Goal: Task Accomplishment & Management: Use online tool/utility

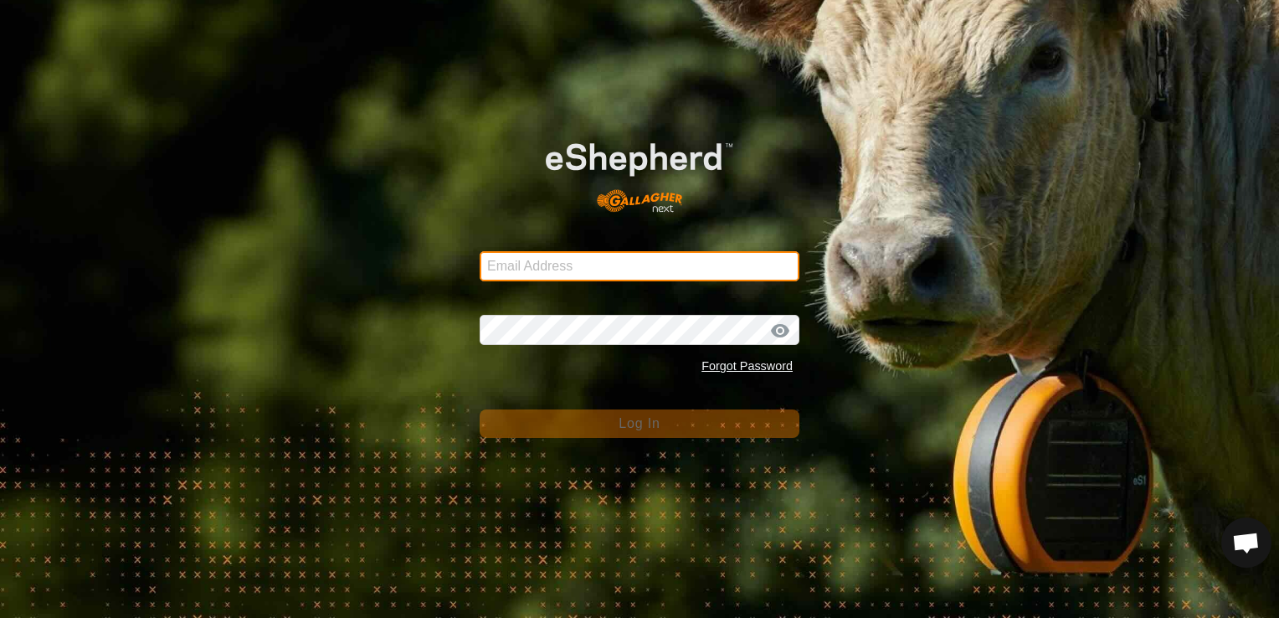
type input "gt5779b@gmail.com"
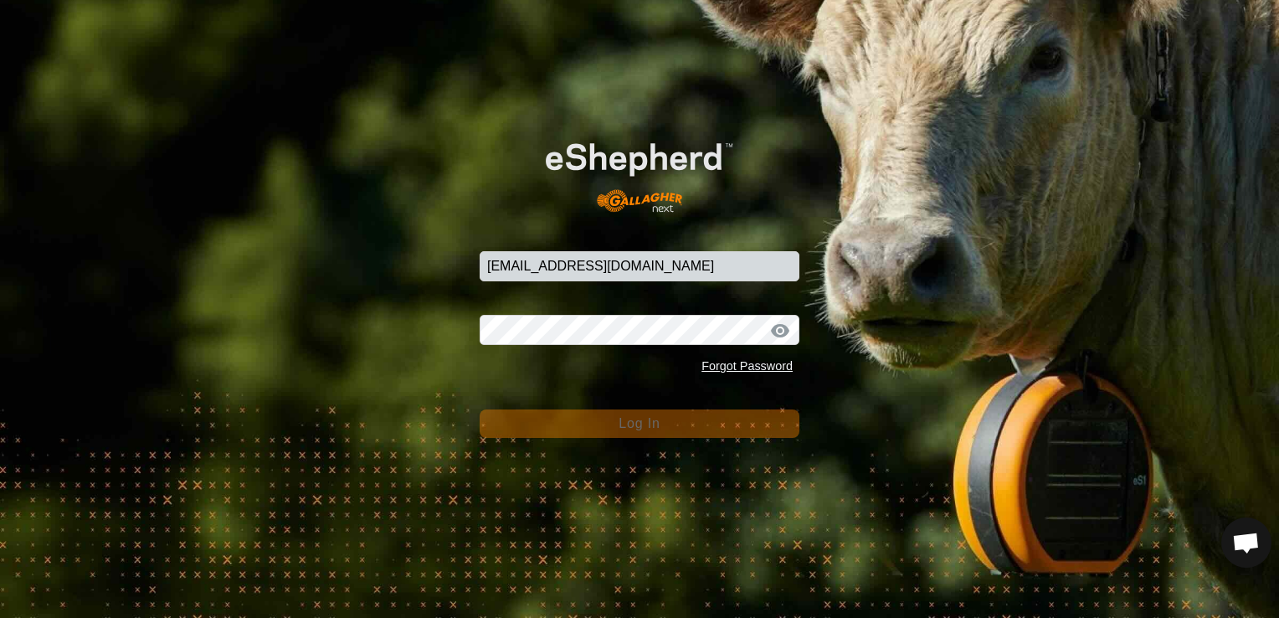
click at [685, 421] on button "Log In" at bounding box center [640, 423] width 320 height 28
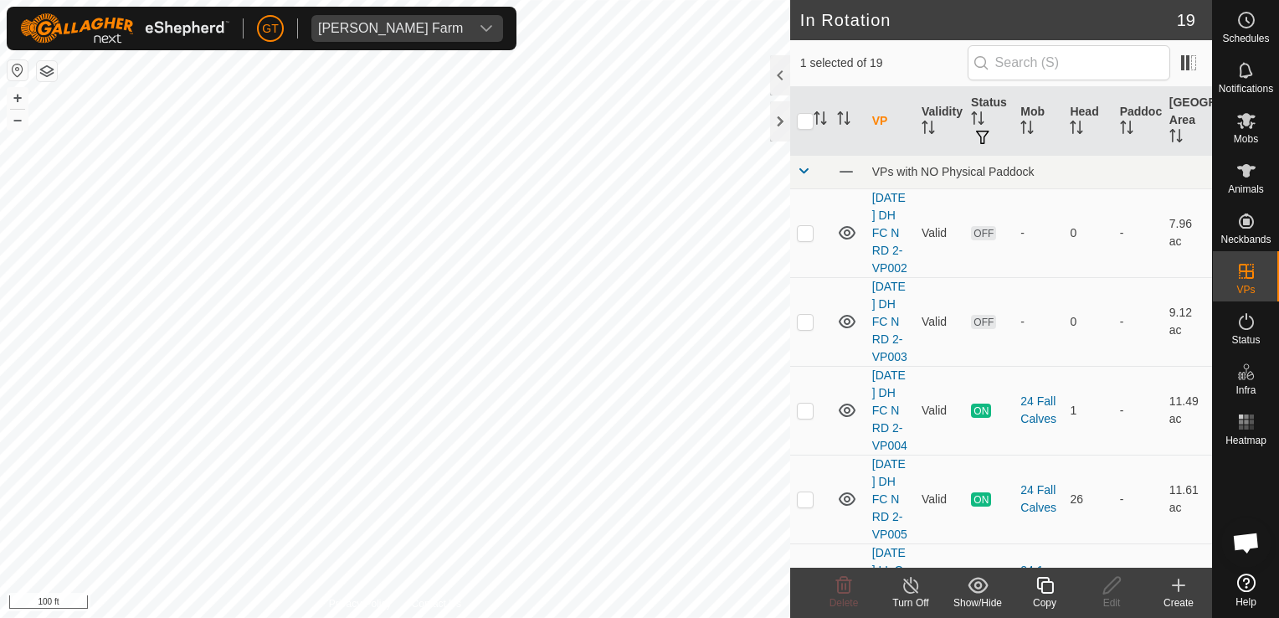
click at [1051, 585] on icon at bounding box center [1045, 585] width 21 height 20
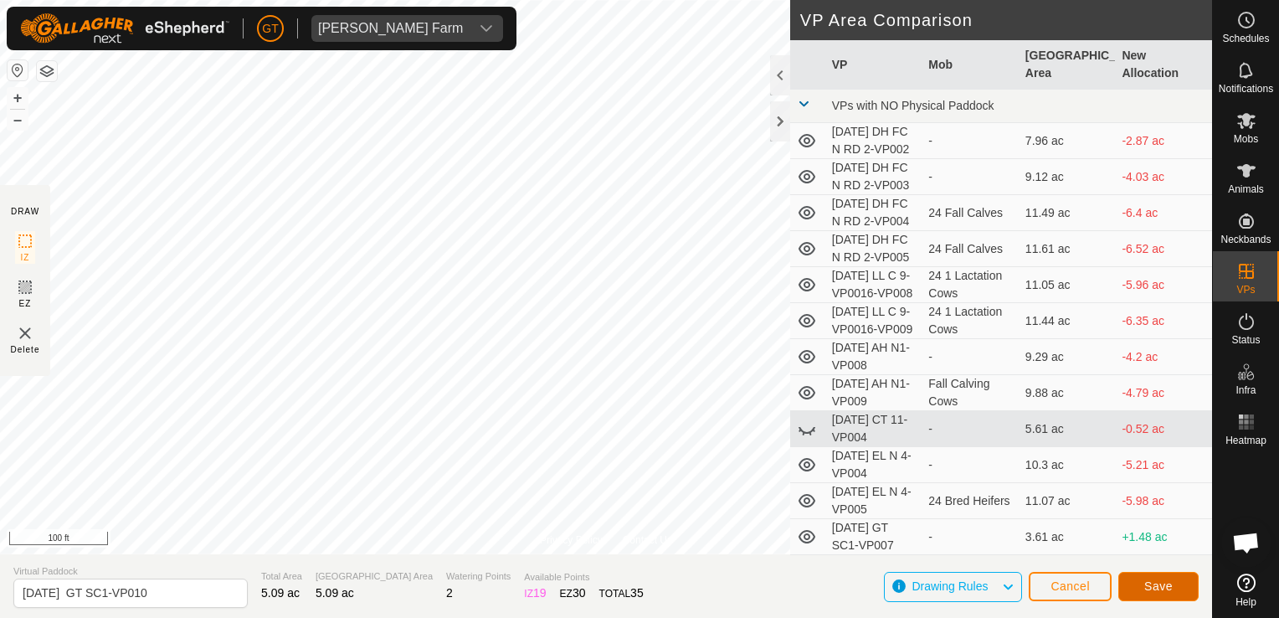
click at [1162, 588] on span "Save" at bounding box center [1159, 585] width 28 height 13
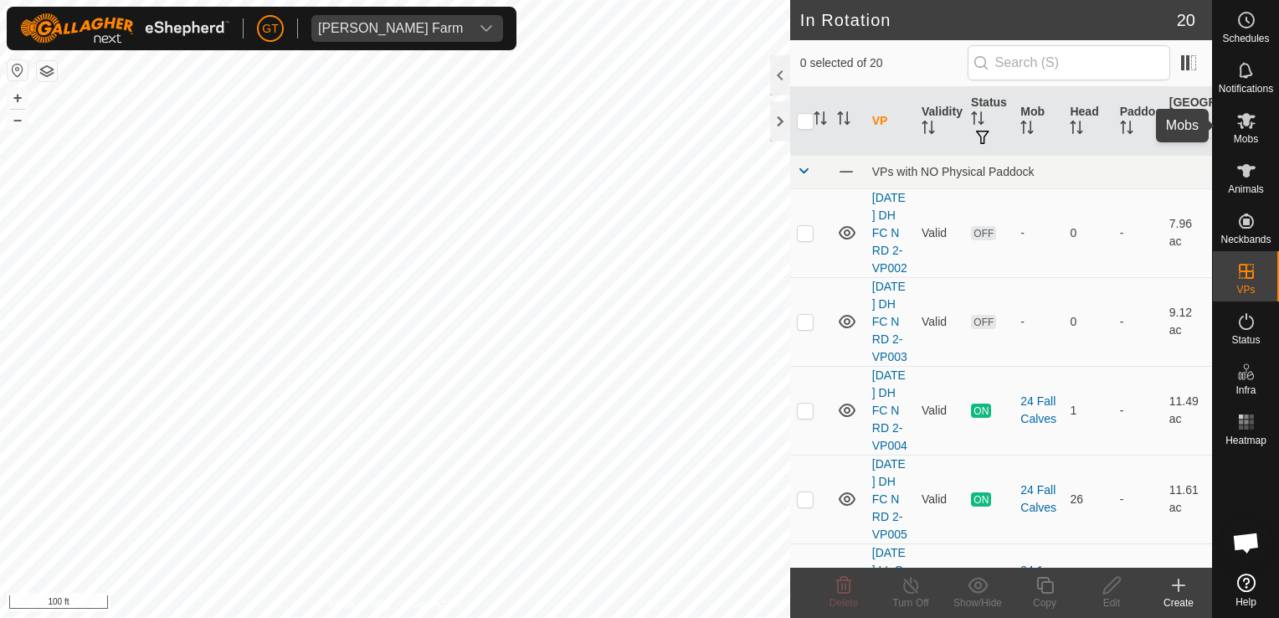
click at [1239, 122] on icon at bounding box center [1246, 121] width 18 height 16
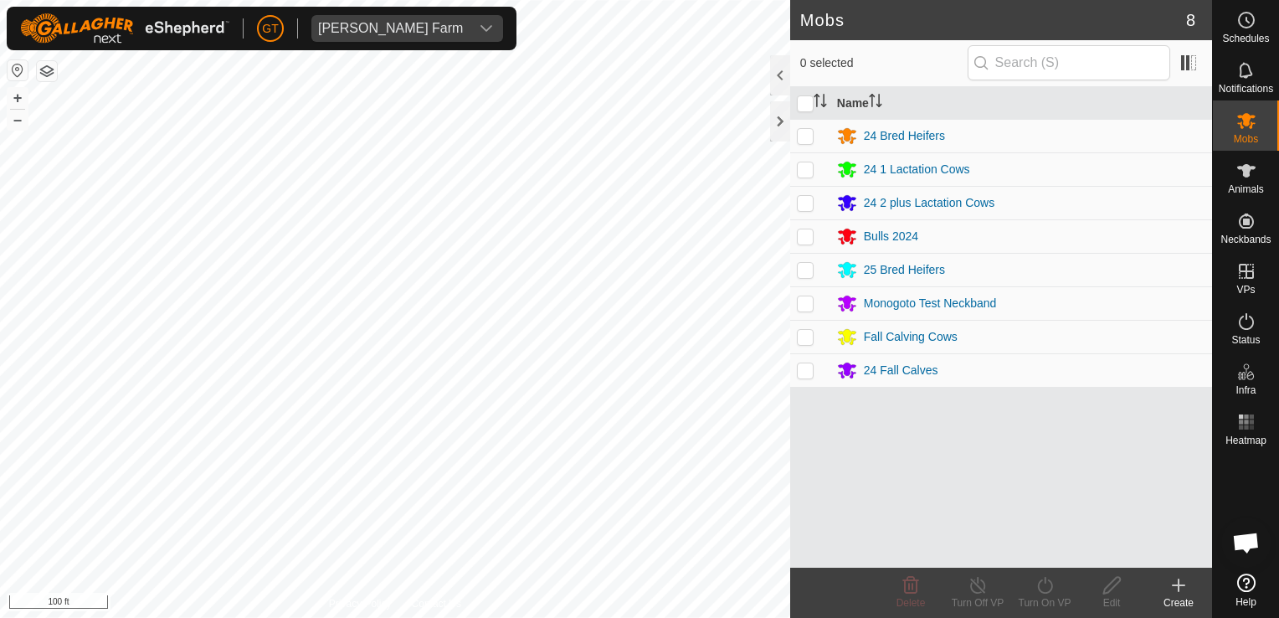
click at [807, 266] on p-checkbox at bounding box center [805, 269] width 17 height 13
checkbox input "true"
click at [1052, 584] on icon at bounding box center [1044, 585] width 15 height 17
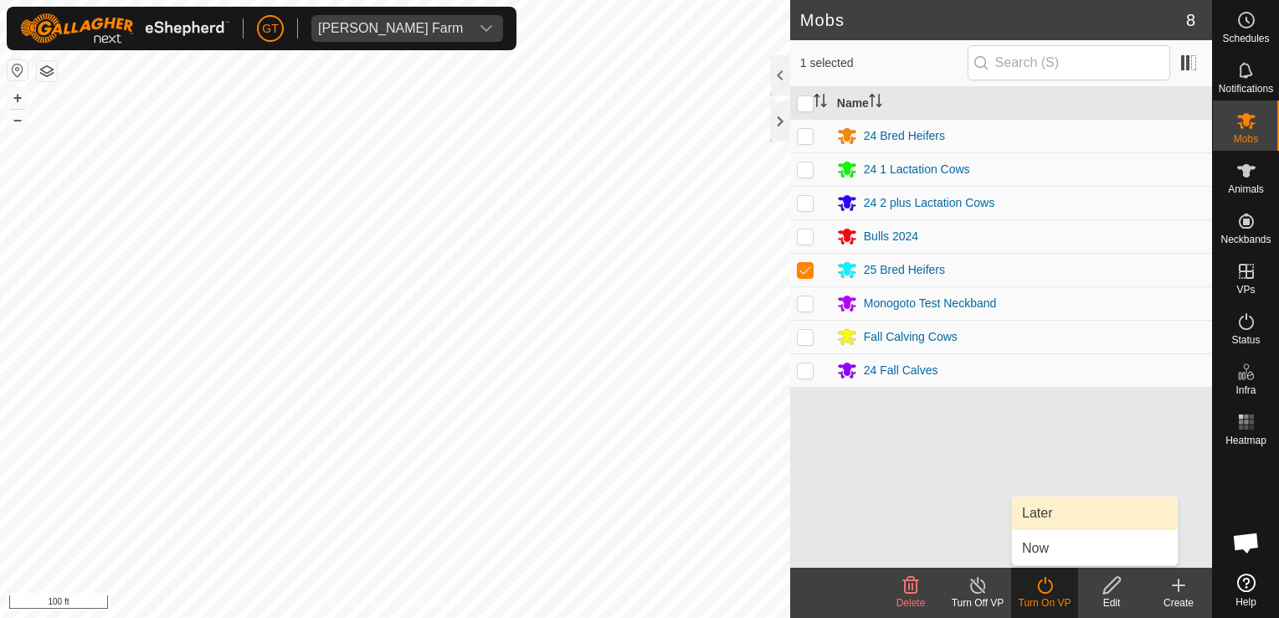
click at [1058, 517] on link "Later" at bounding box center [1095, 512] width 166 height 33
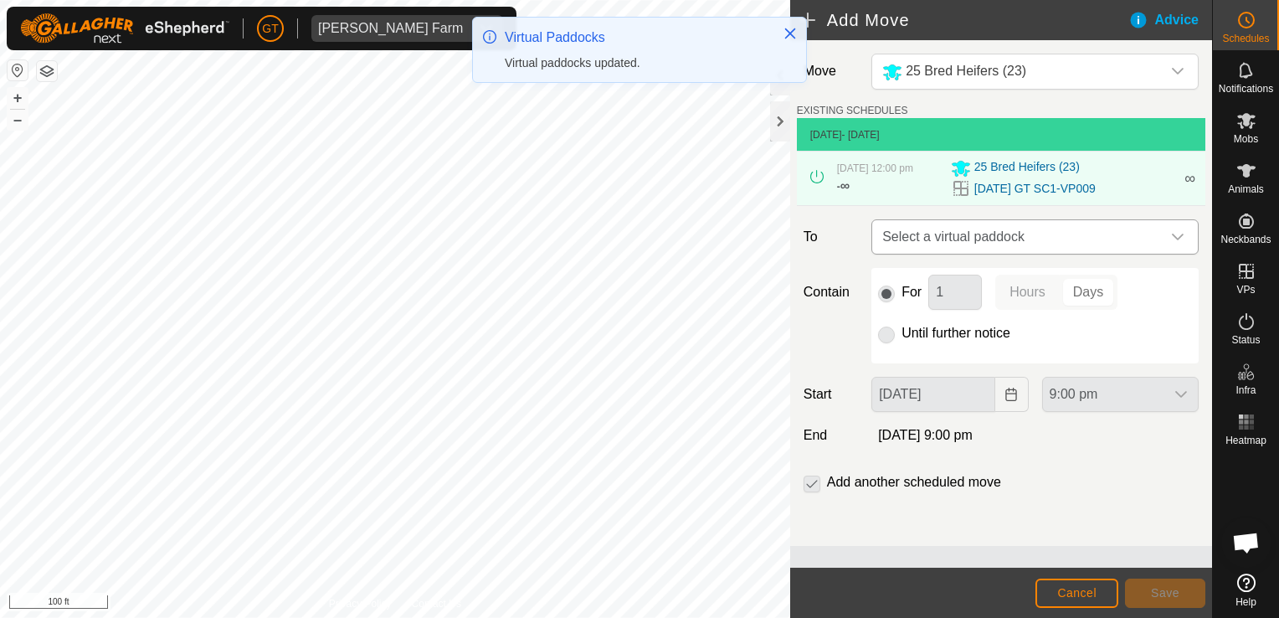
click at [1180, 240] on icon "dropdown trigger" at bounding box center [1178, 237] width 12 height 7
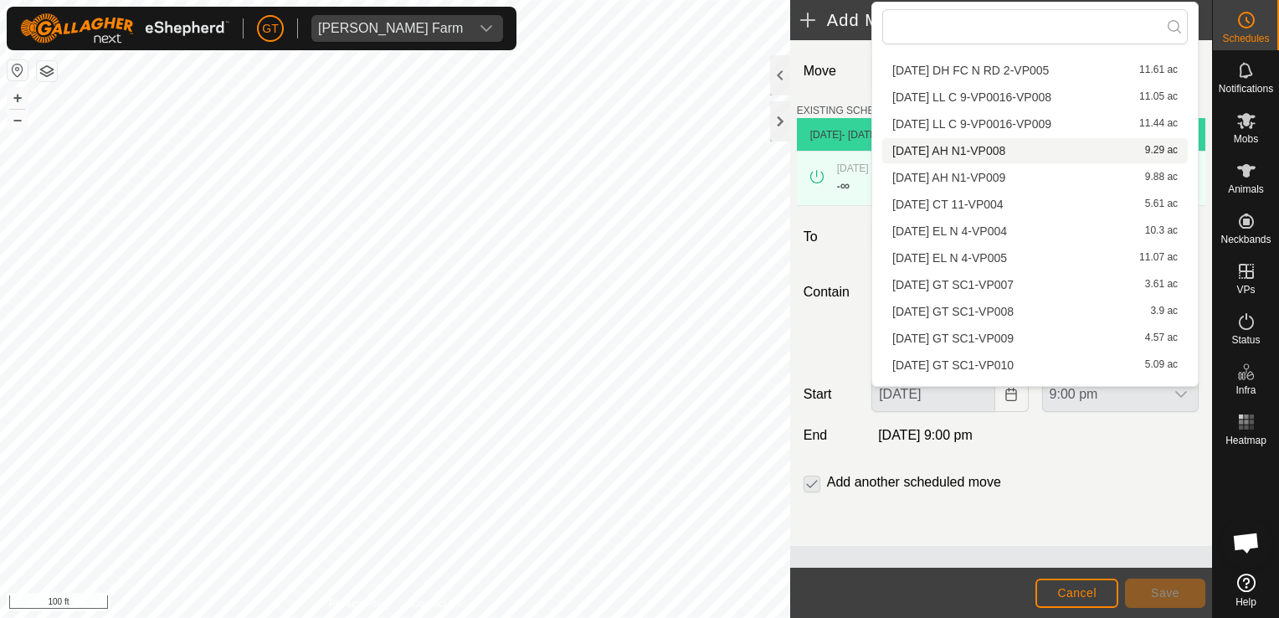
scroll to position [167, 0]
click at [1009, 306] on li "2025-08-13 GT SC1-VP010 5.09 ac" at bounding box center [1035, 309] width 306 height 25
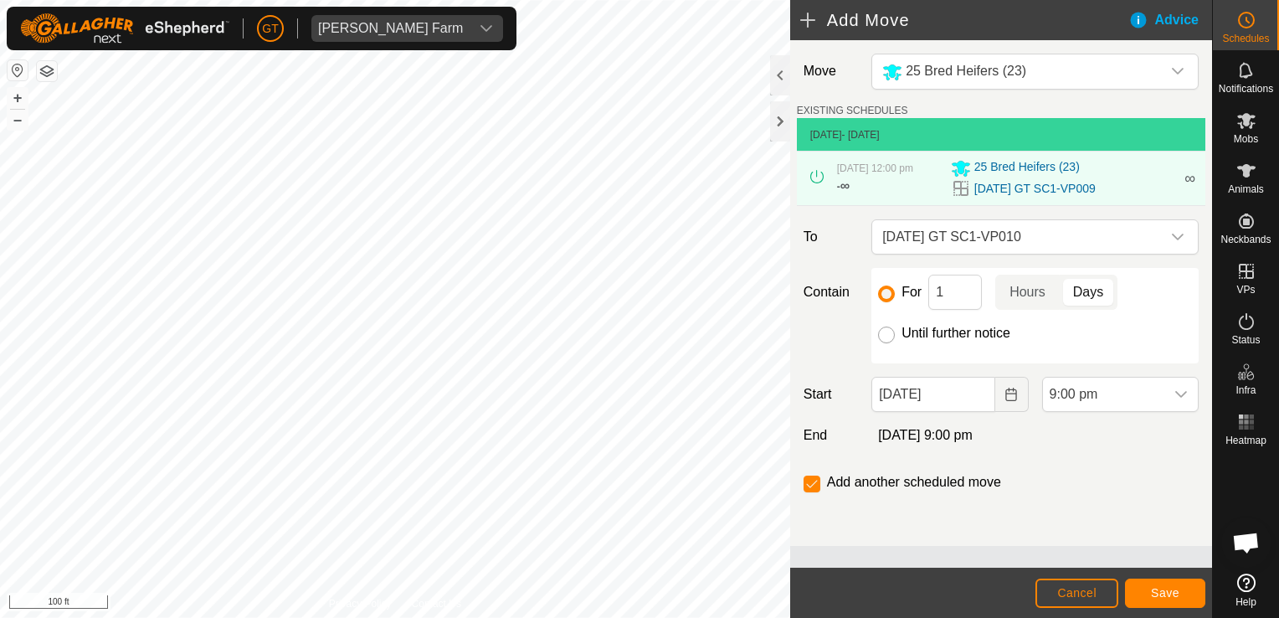
click at [880, 342] on input "Until further notice" at bounding box center [886, 335] width 17 height 17
radio input "true"
checkbox input "false"
click at [1015, 401] on icon "Choose Date" at bounding box center [1011, 394] width 13 height 13
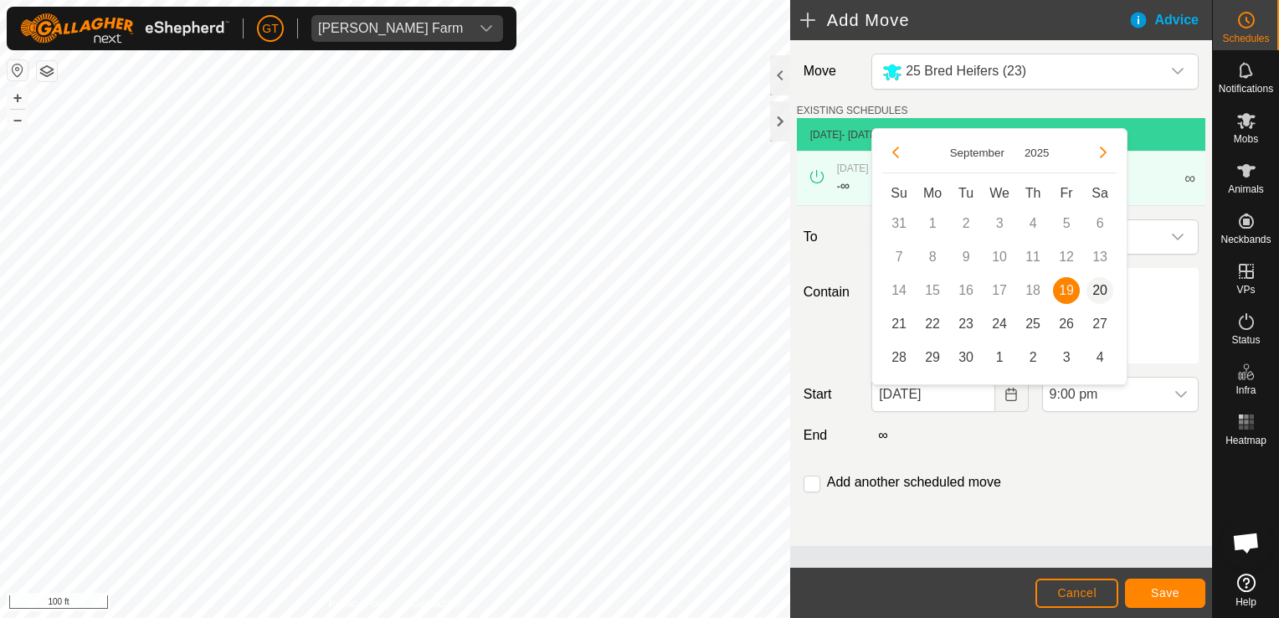
click at [1105, 292] on span "20" at bounding box center [1100, 290] width 27 height 27
type input "20 Sep, 2025"
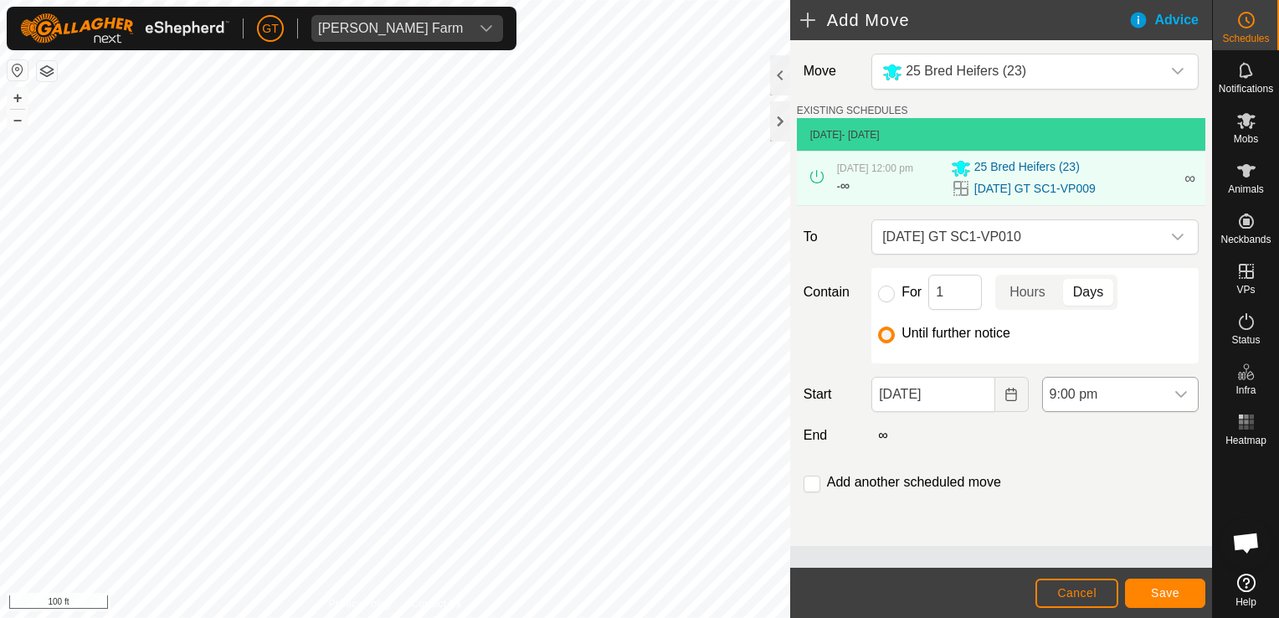
click at [1188, 404] on div "dropdown trigger" at bounding box center [1181, 394] width 33 height 33
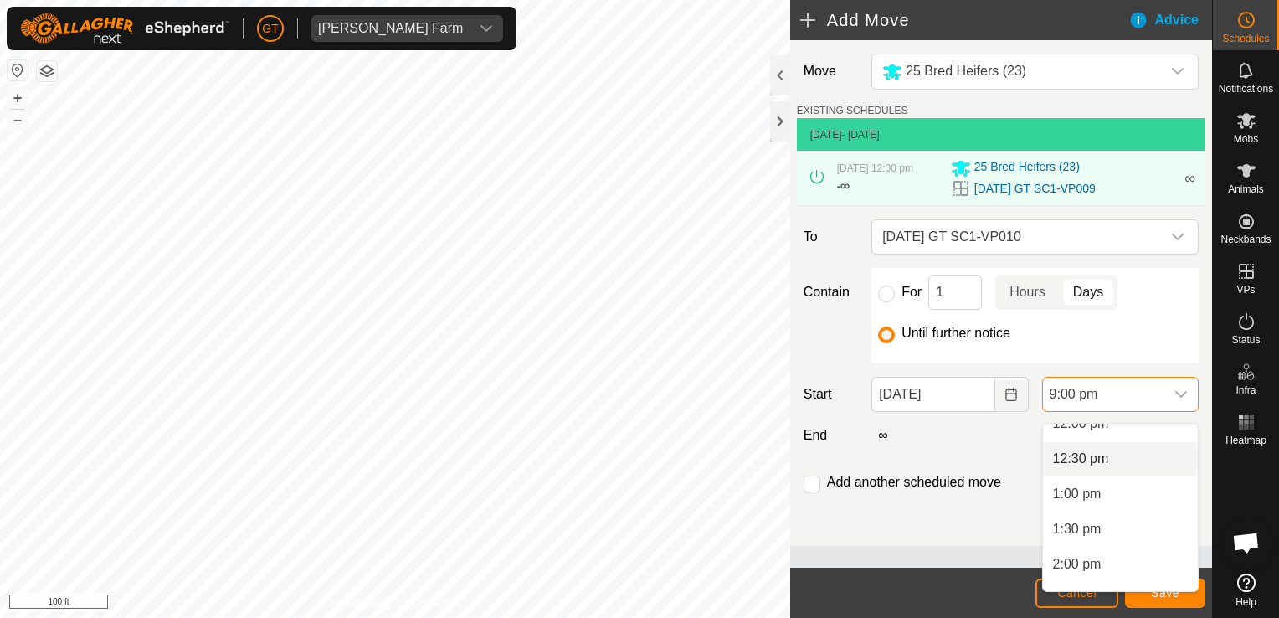
scroll to position [842, 0]
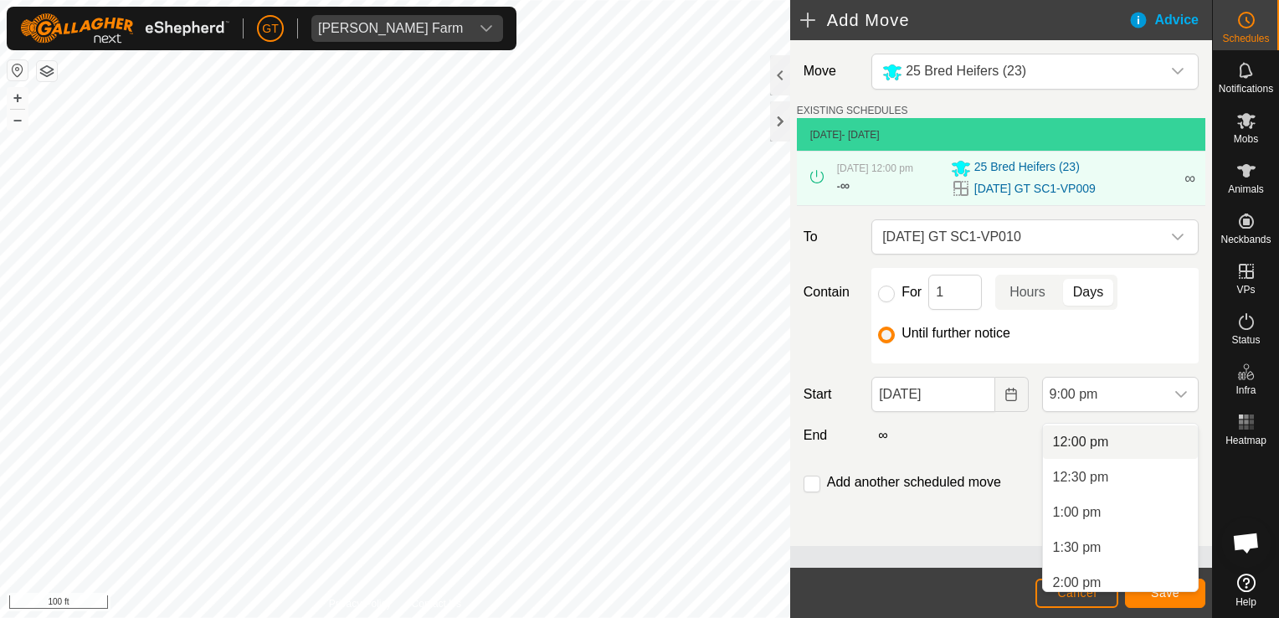
click at [1129, 444] on li "12:00 pm" at bounding box center [1120, 441] width 155 height 33
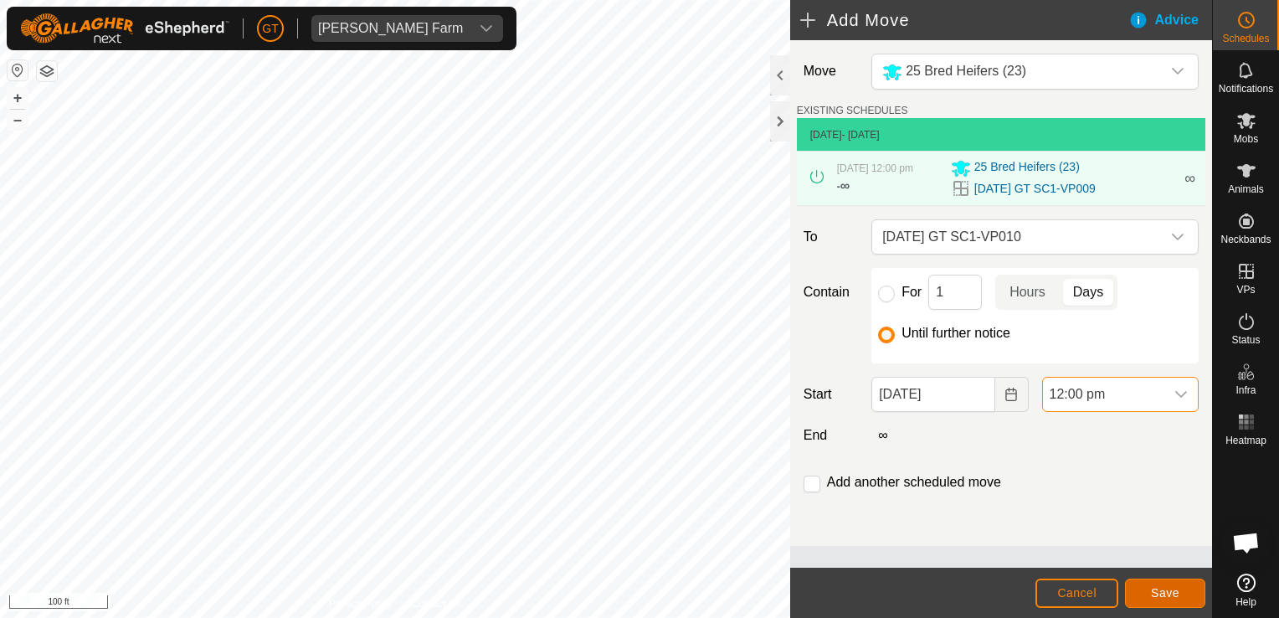
click at [1181, 589] on button "Save" at bounding box center [1165, 593] width 80 height 29
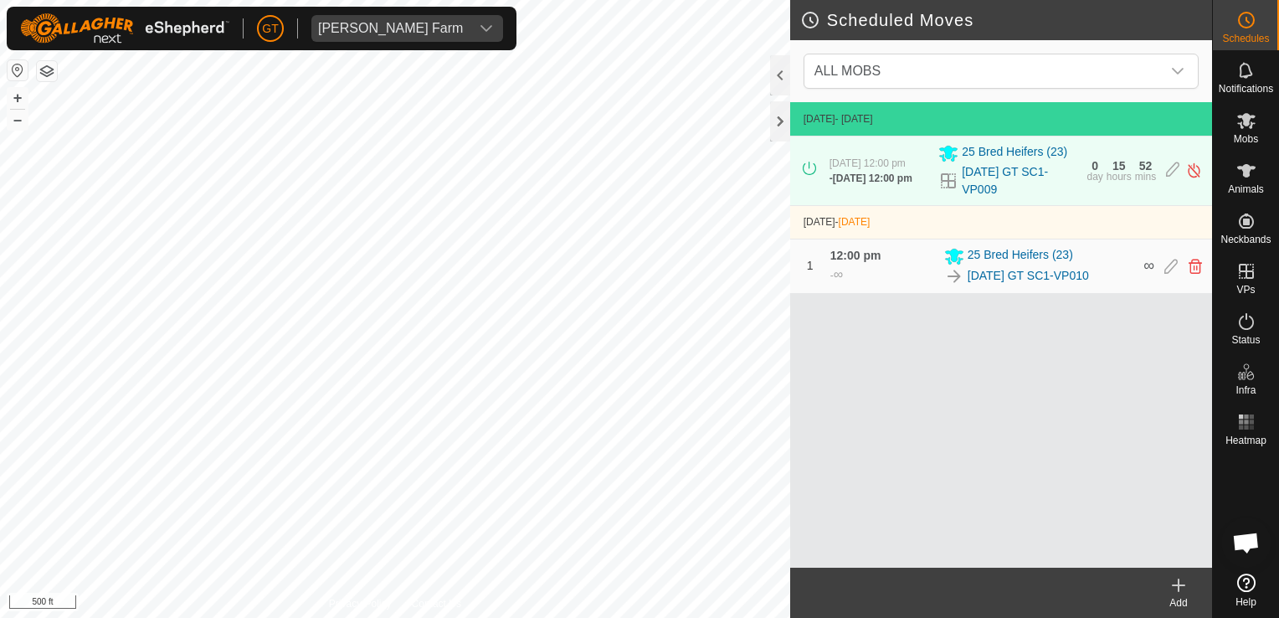
click at [308, 617] on html "GT Thoren Farm Schedules Notifications Mobs Animals Neckbands VPs Status Infra …" at bounding box center [639, 309] width 1279 height 618
click at [317, 617] on html "GT Thoren Farm Schedules Notifications Mobs Animals Neckbands VPs Status Infra …" at bounding box center [639, 309] width 1279 height 618
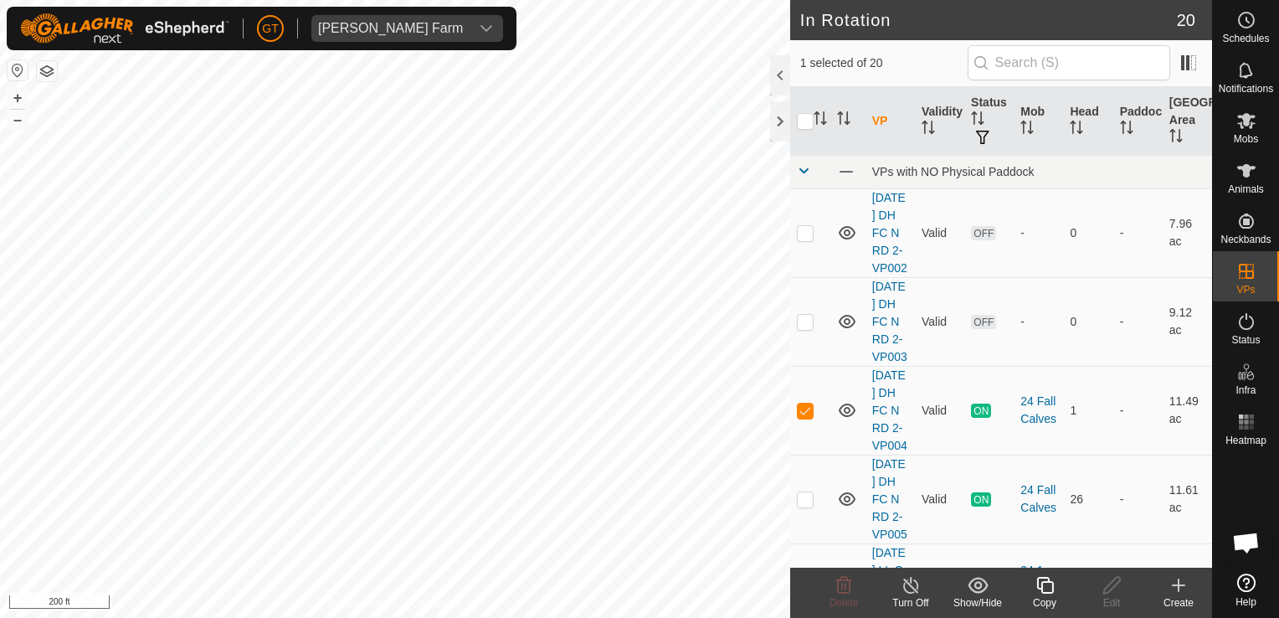
checkbox input "false"
checkbox input "true"
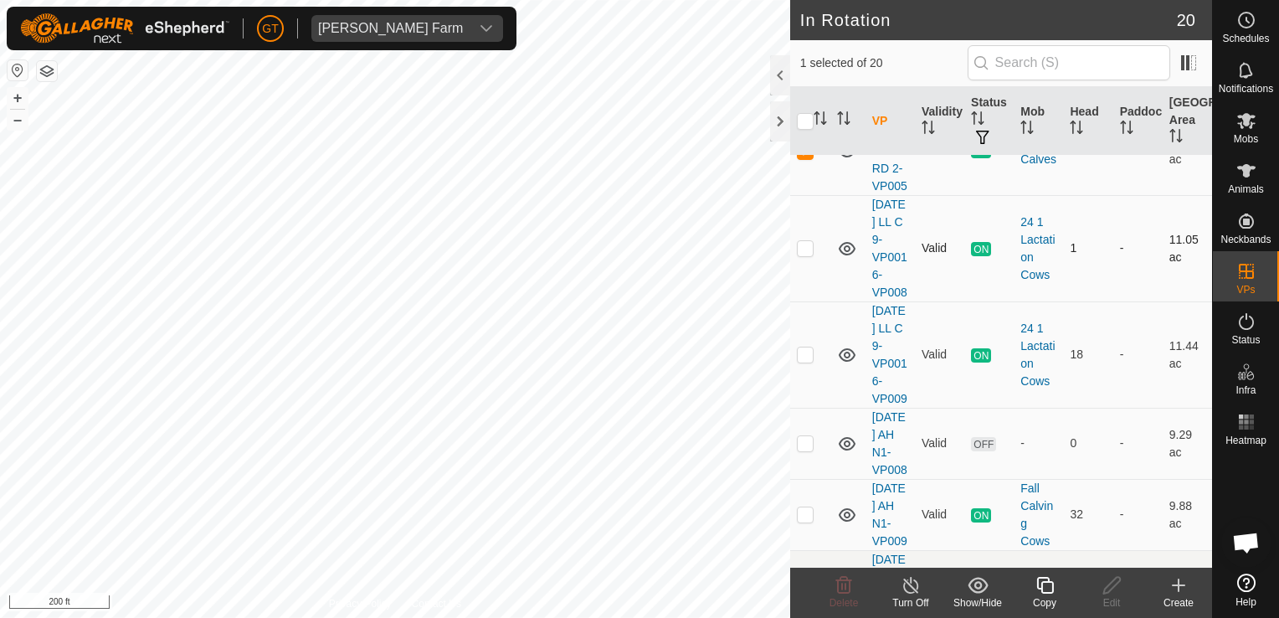
scroll to position [251, 0]
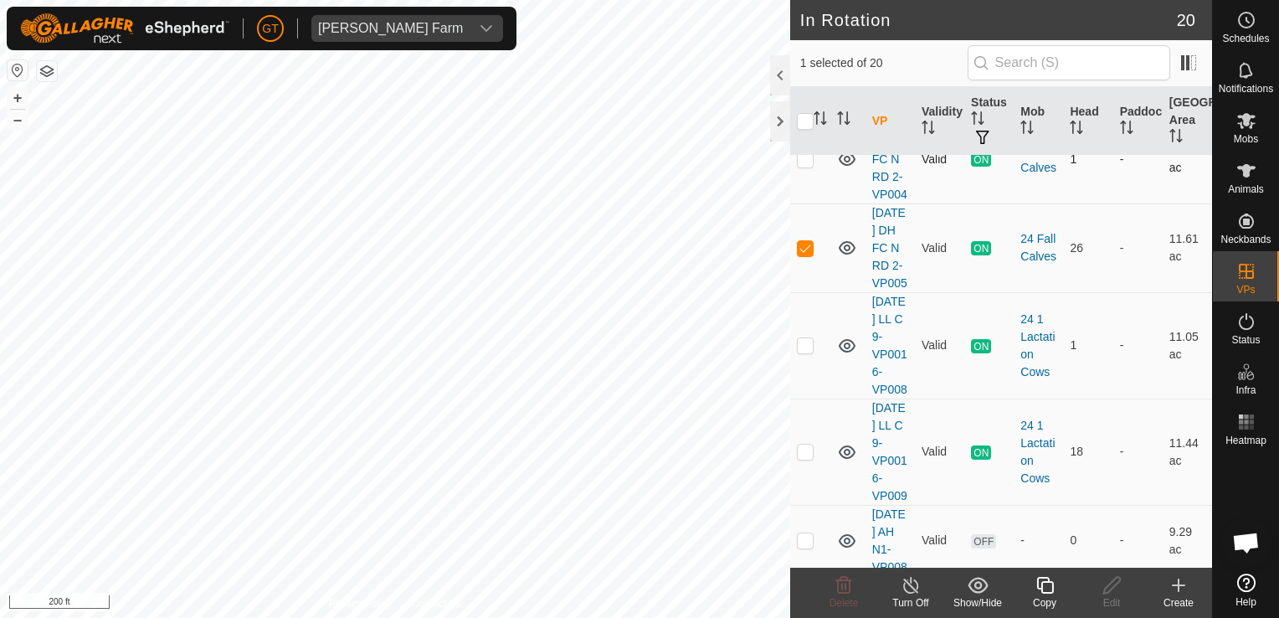
checkbox input "true"
checkbox input "false"
checkbox input "true"
click at [1256, 128] on es-mob-svg-icon at bounding box center [1247, 120] width 30 height 27
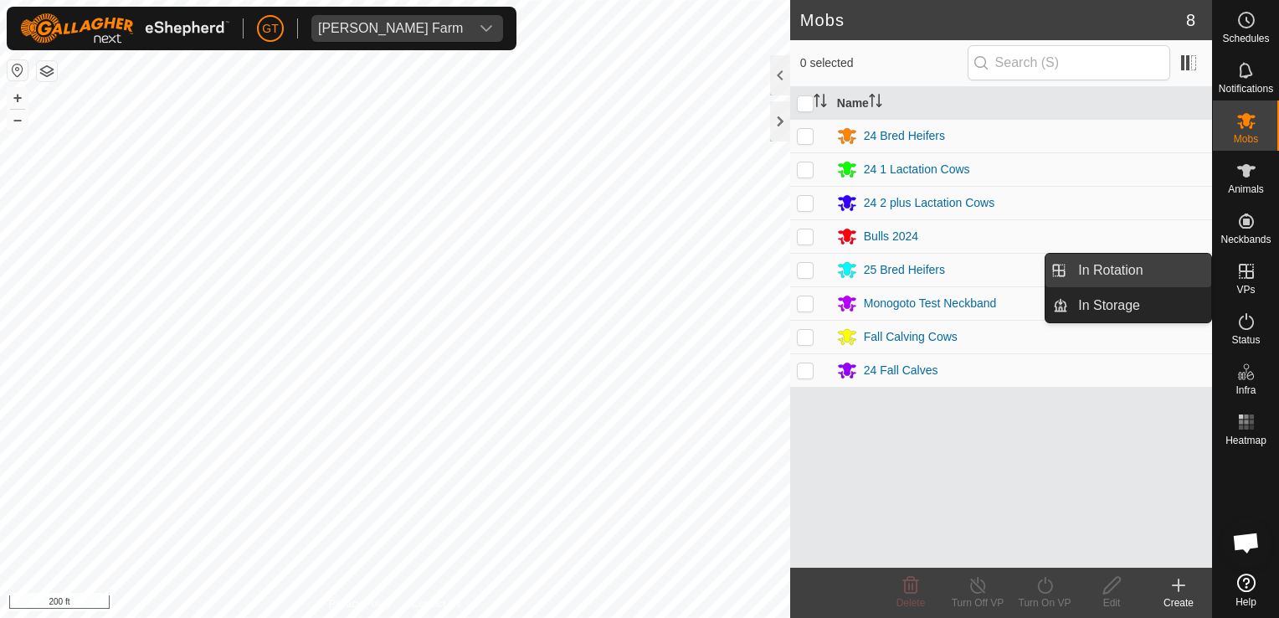
click at [1171, 272] on link "In Rotation" at bounding box center [1139, 270] width 143 height 33
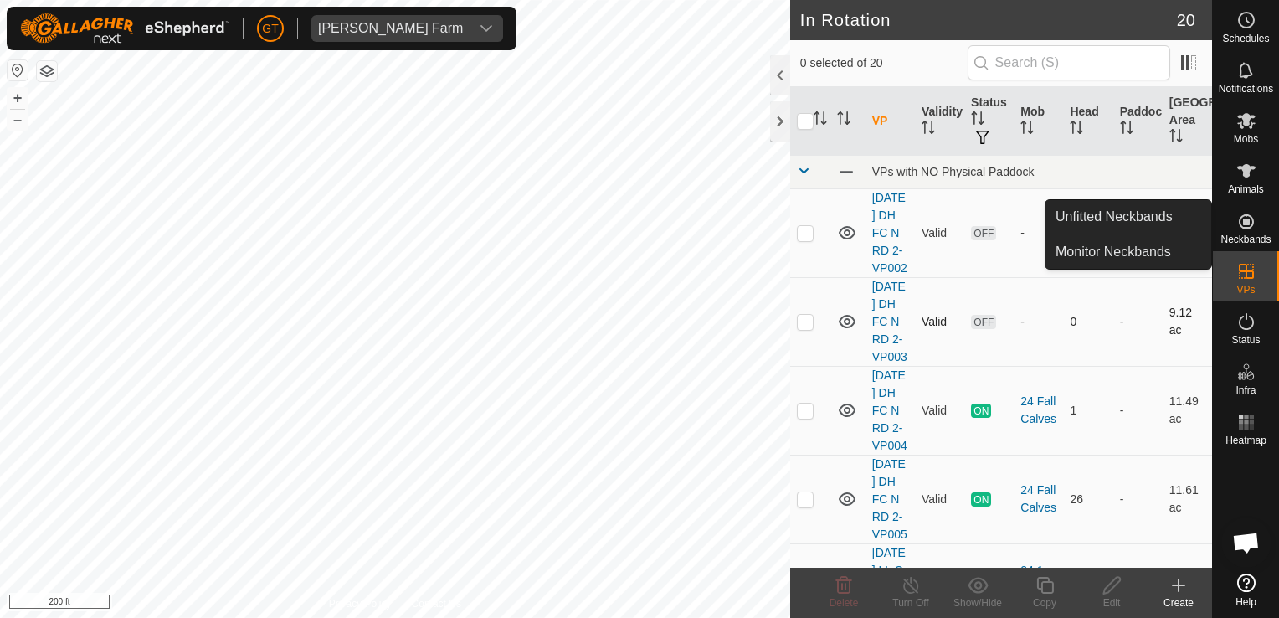
checkbox input "true"
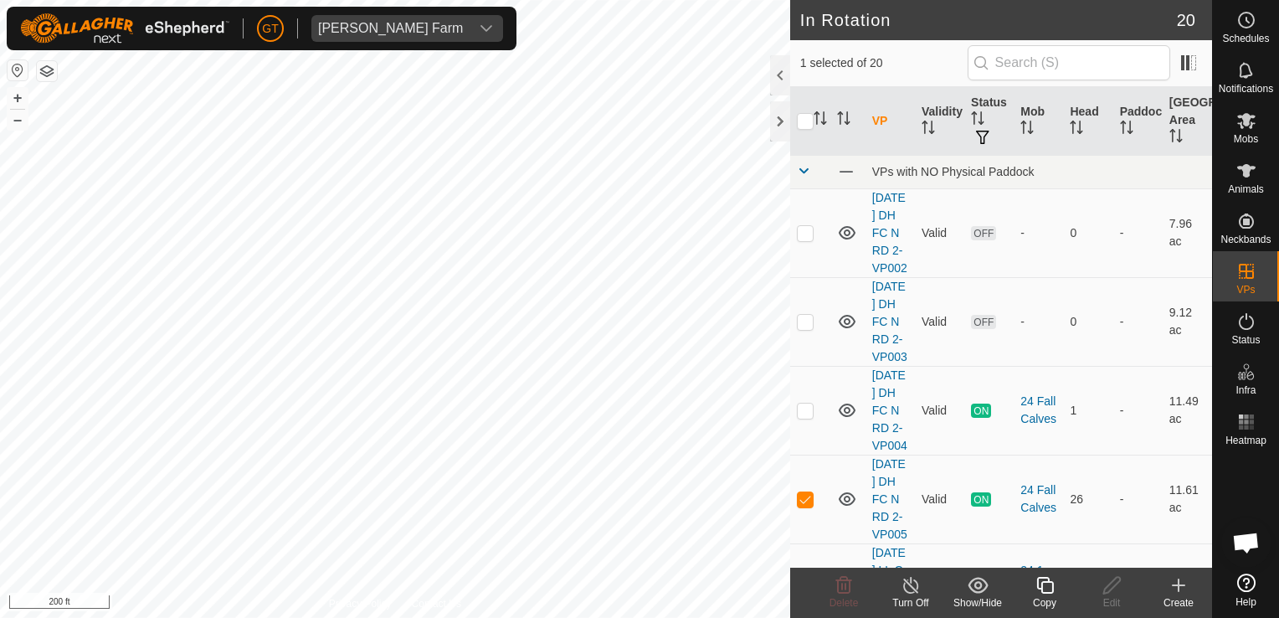
click at [1047, 583] on icon at bounding box center [1045, 585] width 17 height 17
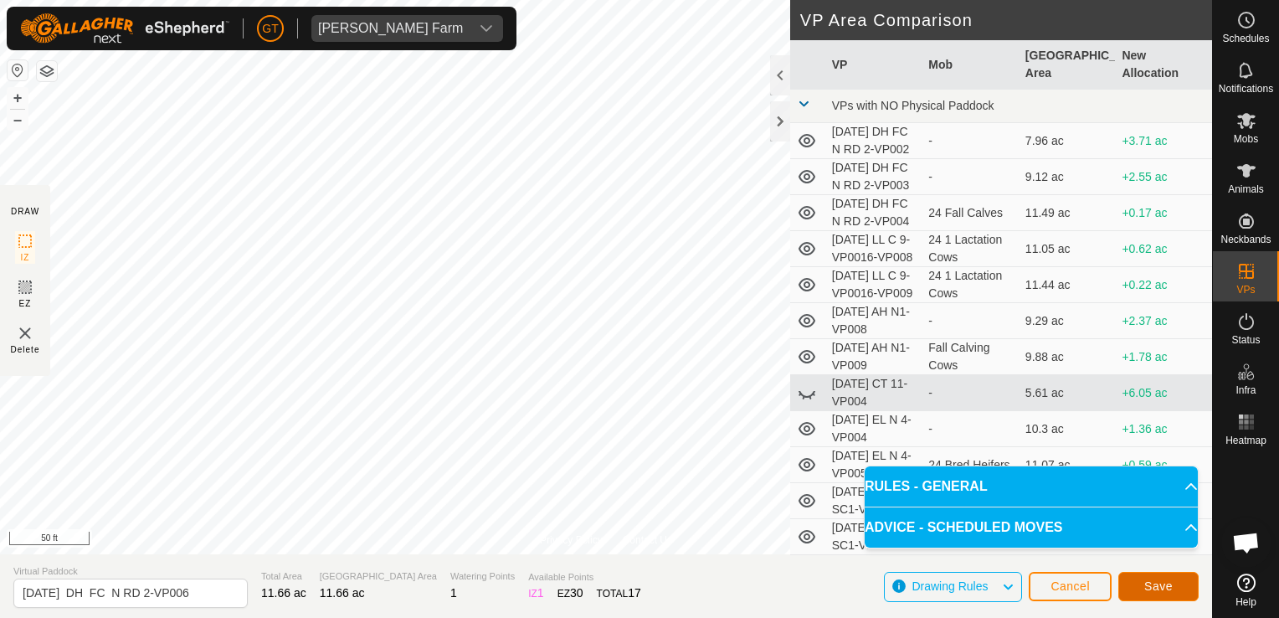
click at [1150, 588] on span "Save" at bounding box center [1159, 585] width 28 height 13
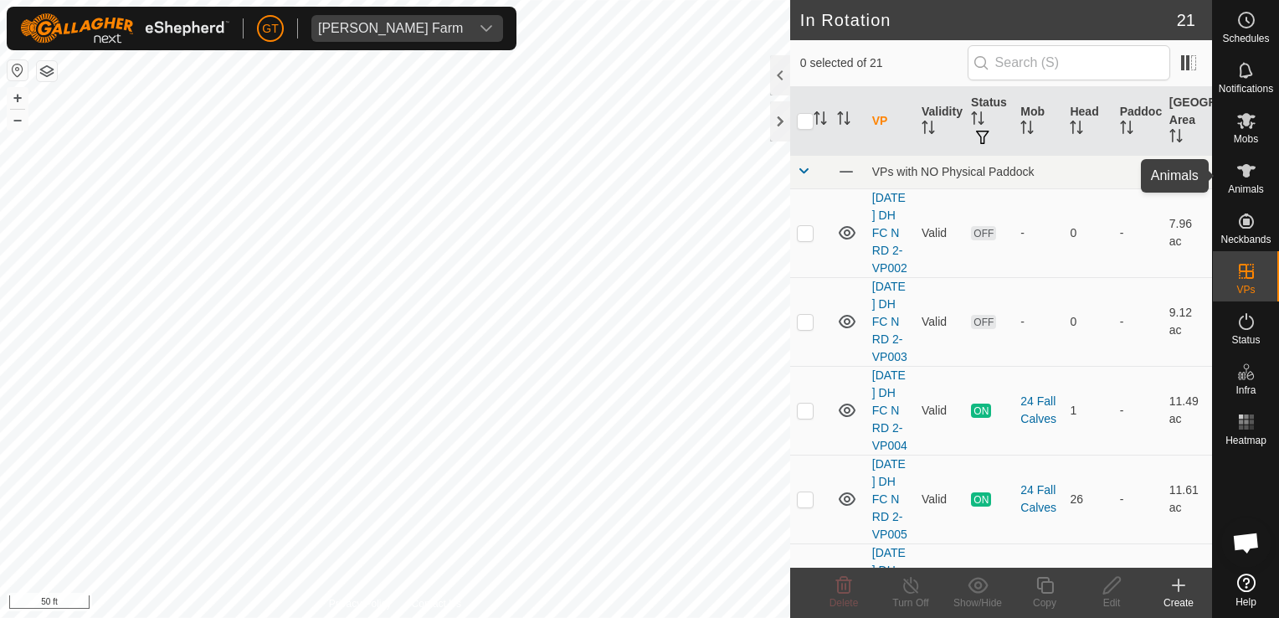
click at [1259, 176] on es-animals-svg-icon at bounding box center [1247, 170] width 30 height 27
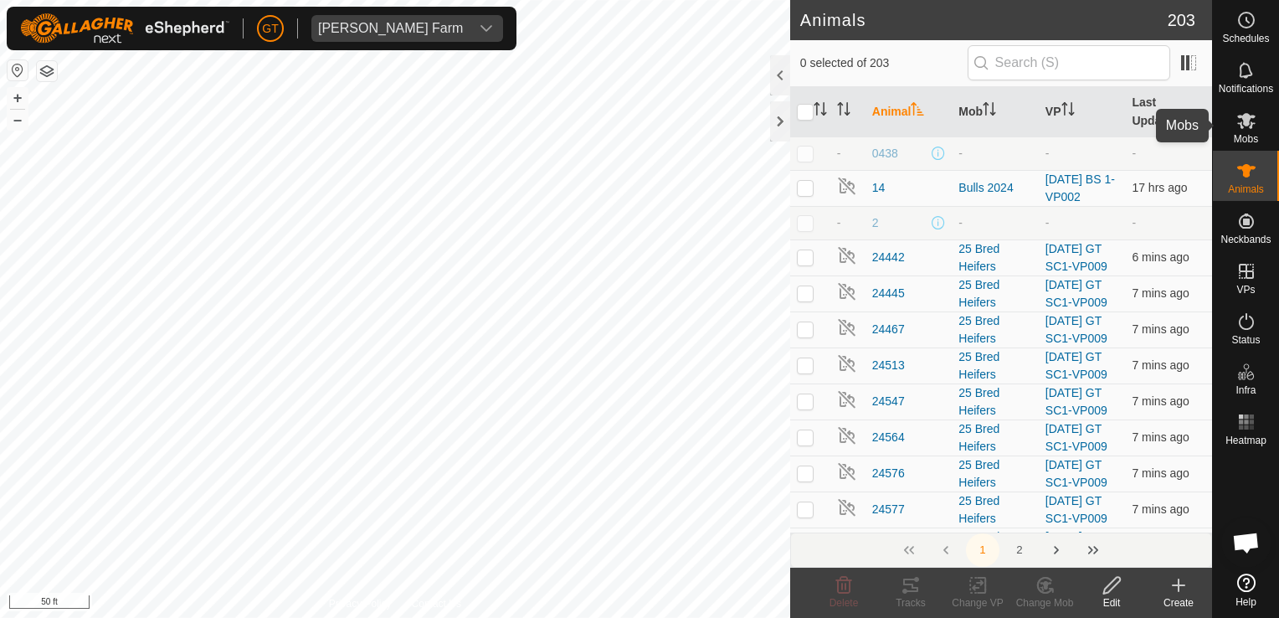
click at [1242, 119] on icon at bounding box center [1247, 121] width 20 height 20
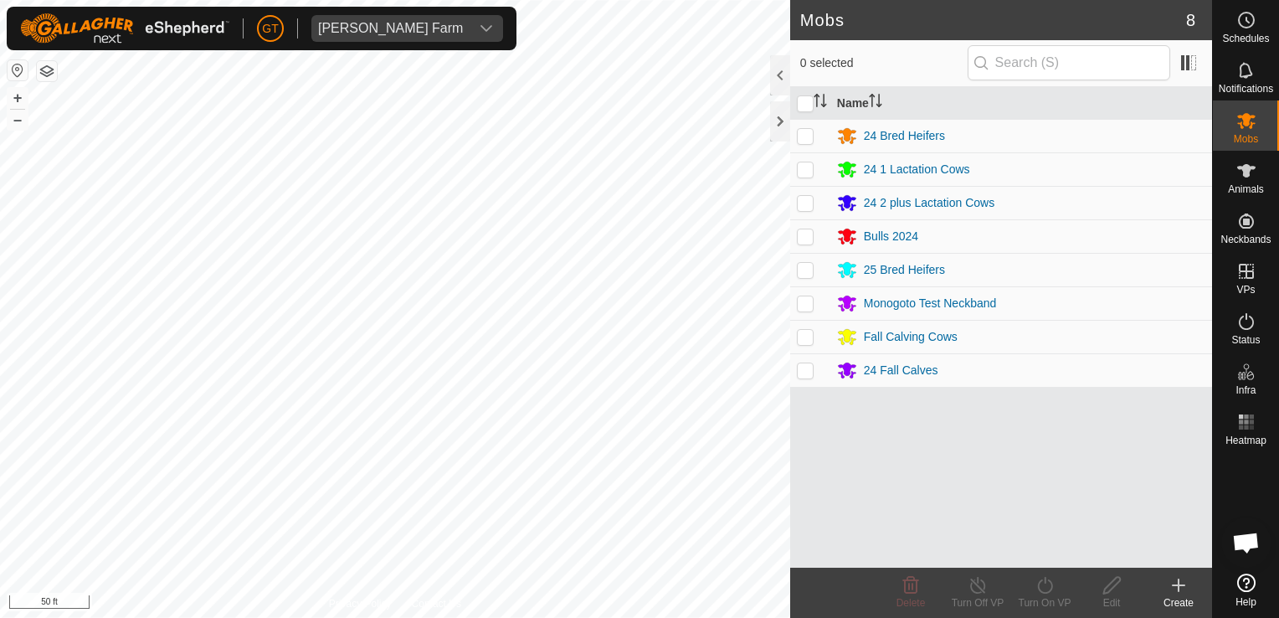
click at [804, 367] on p-checkbox at bounding box center [805, 369] width 17 height 13
checkbox input "true"
click at [1045, 589] on icon at bounding box center [1045, 585] width 21 height 20
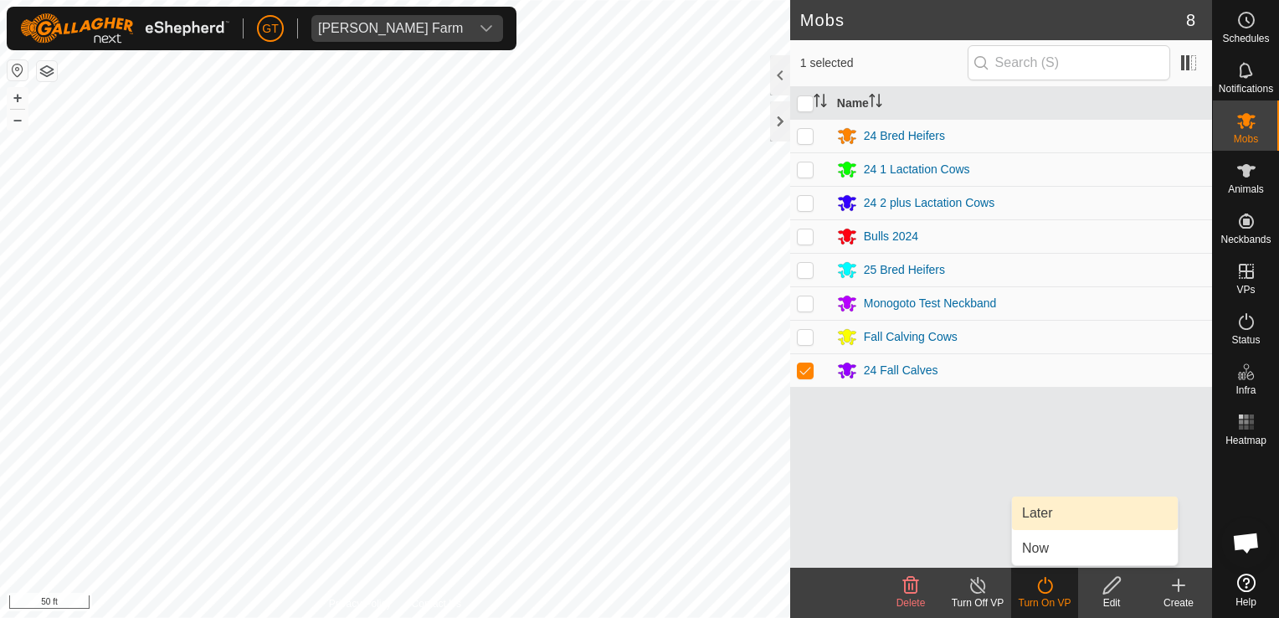
click at [1049, 514] on link "Later" at bounding box center [1095, 512] width 166 height 33
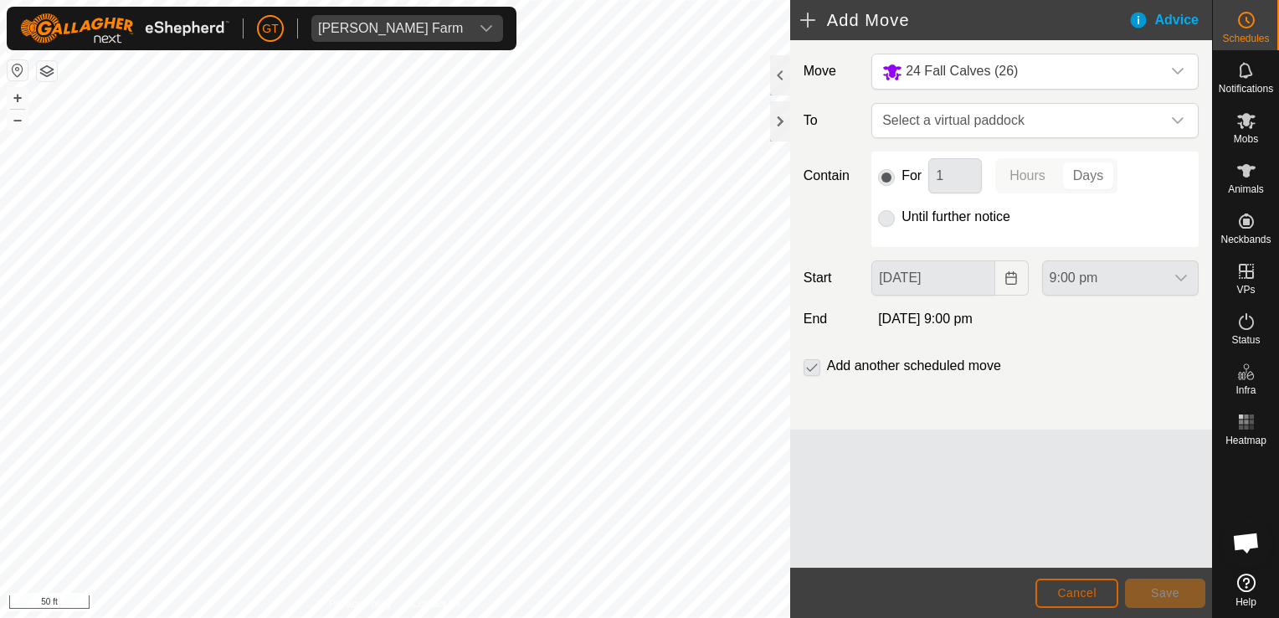
click at [1079, 592] on span "Cancel" at bounding box center [1076, 592] width 39 height 13
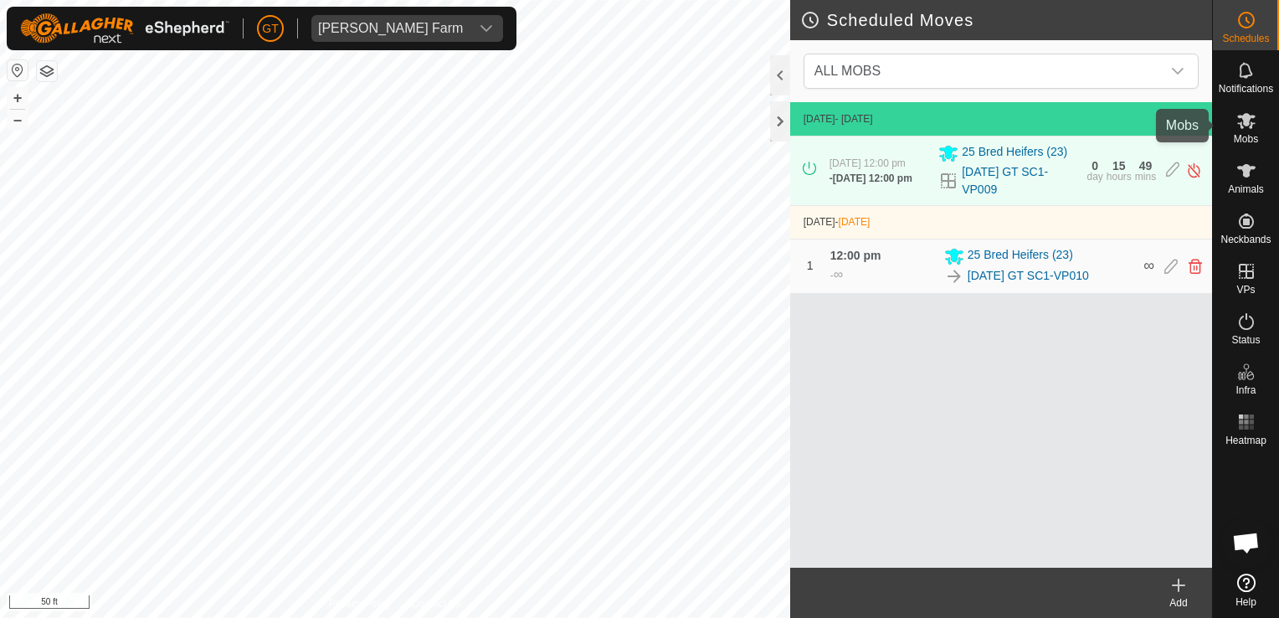
click at [1243, 109] on es-mob-svg-icon at bounding box center [1247, 120] width 30 height 27
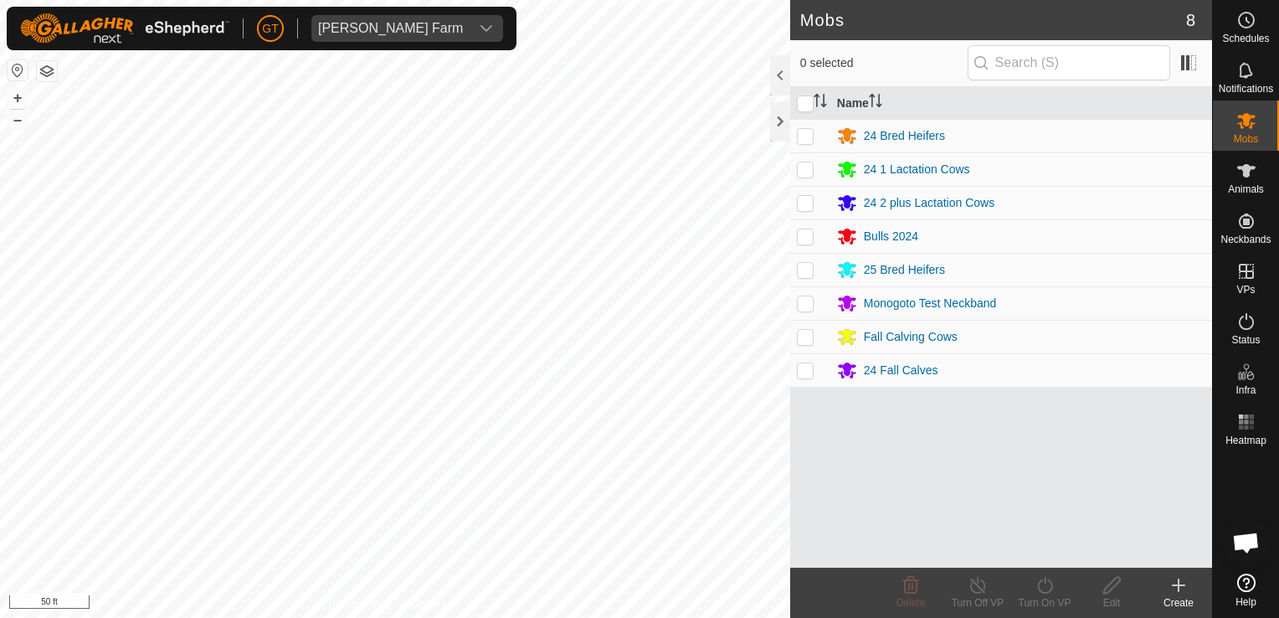
click at [816, 373] on td at bounding box center [810, 369] width 40 height 33
checkbox input "true"
click at [1048, 588] on icon at bounding box center [1045, 585] width 21 height 20
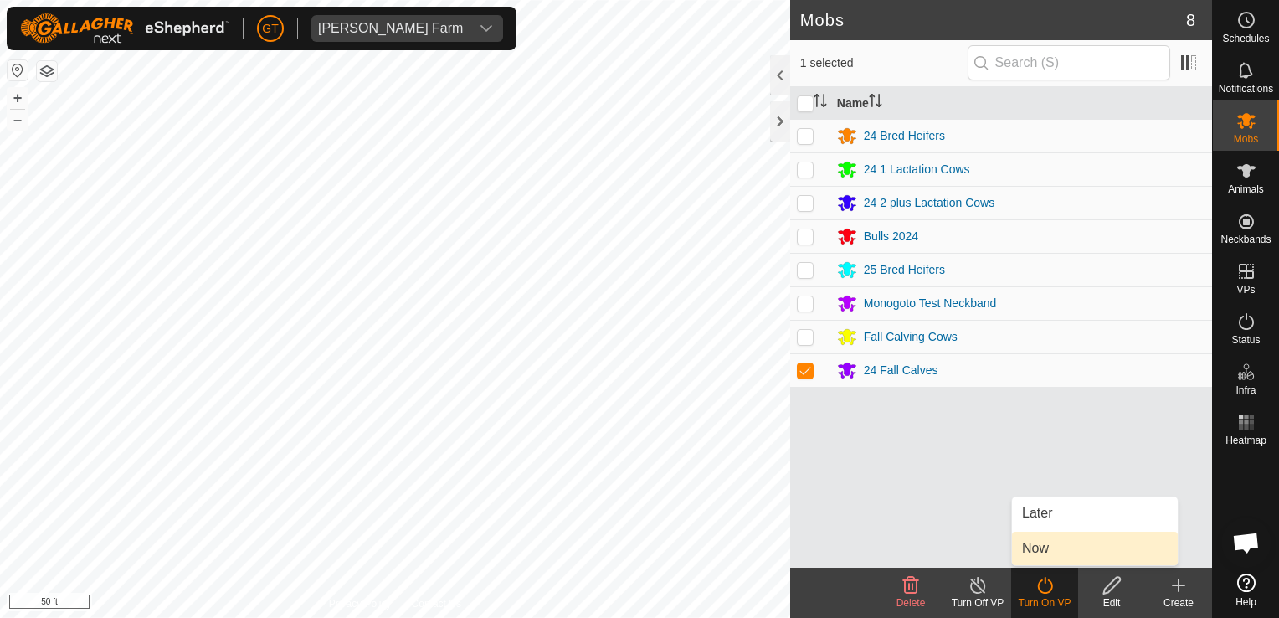
click at [1051, 550] on link "Now" at bounding box center [1095, 548] width 166 height 33
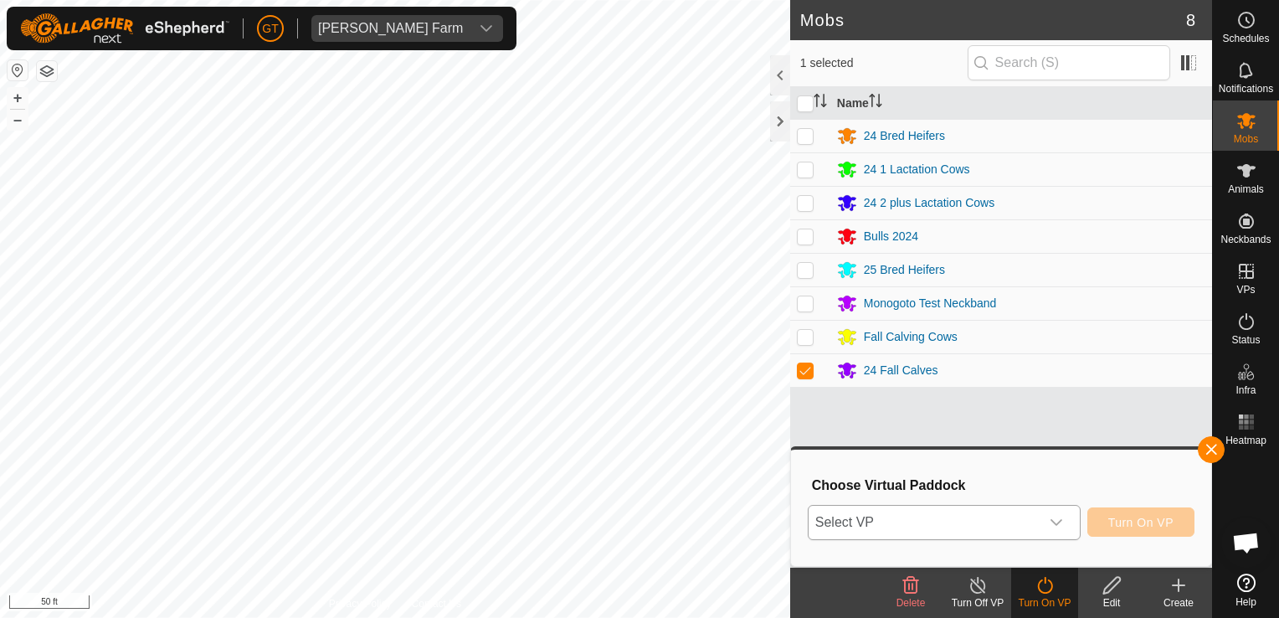
click at [1063, 517] on icon "dropdown trigger" at bounding box center [1056, 522] width 13 height 13
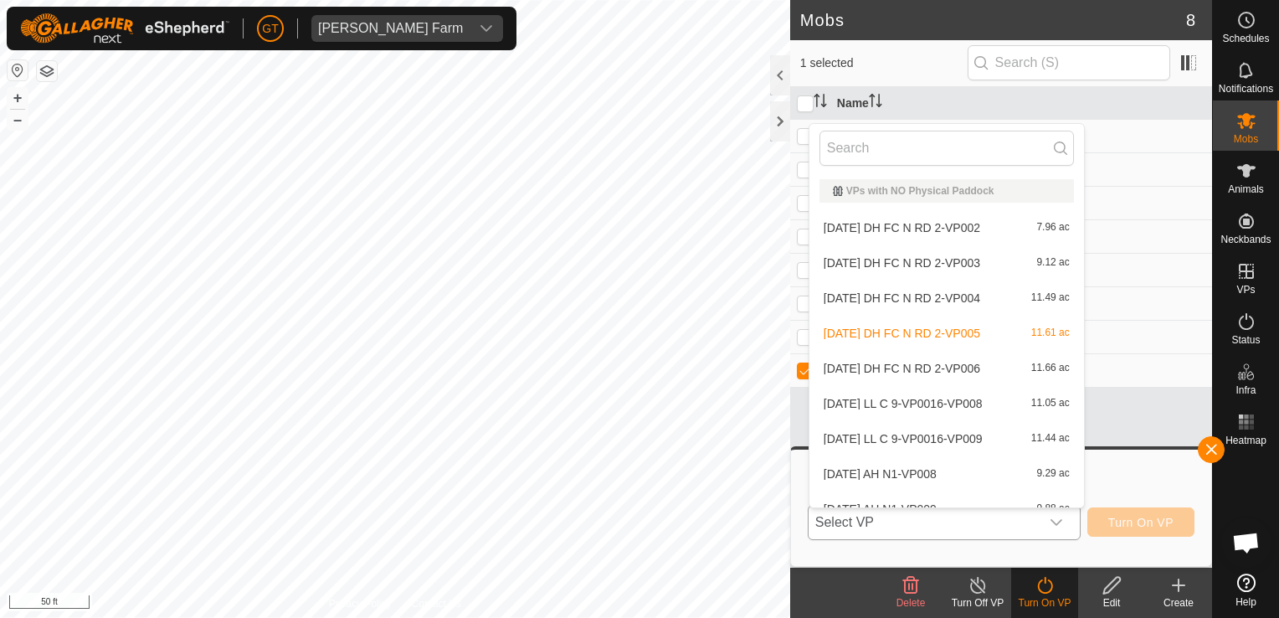
scroll to position [18, 0]
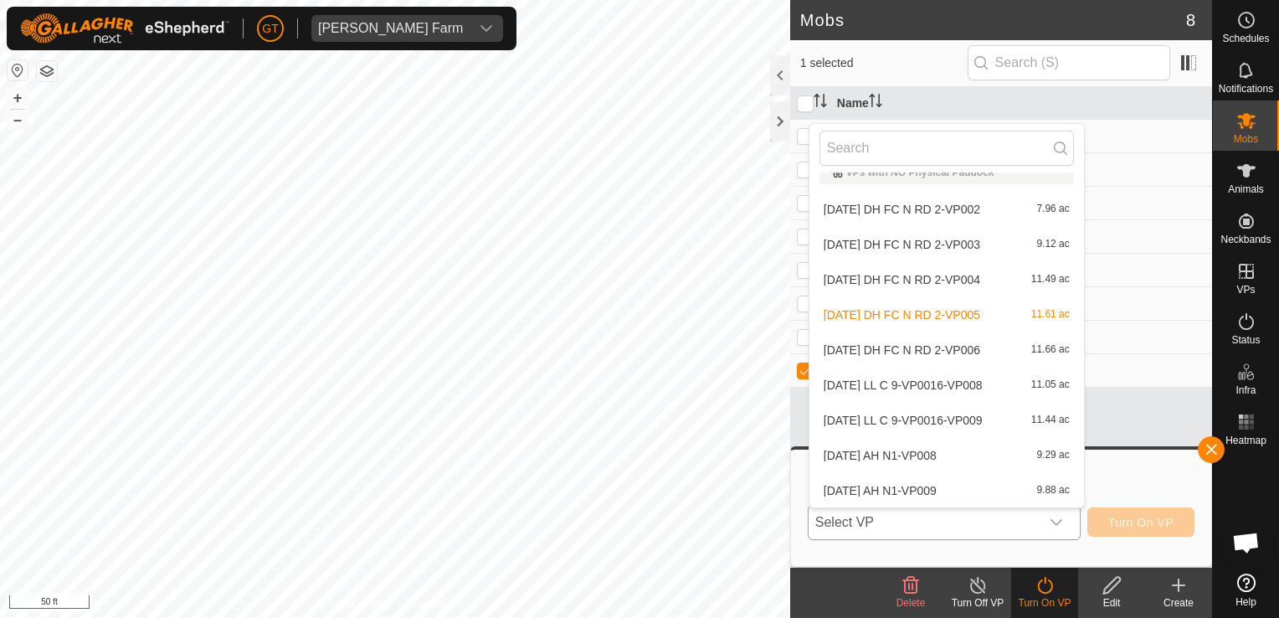
click at [961, 346] on li "[DATE] DH FC N RD 2-VP006 11.66 ac" at bounding box center [947, 349] width 275 height 33
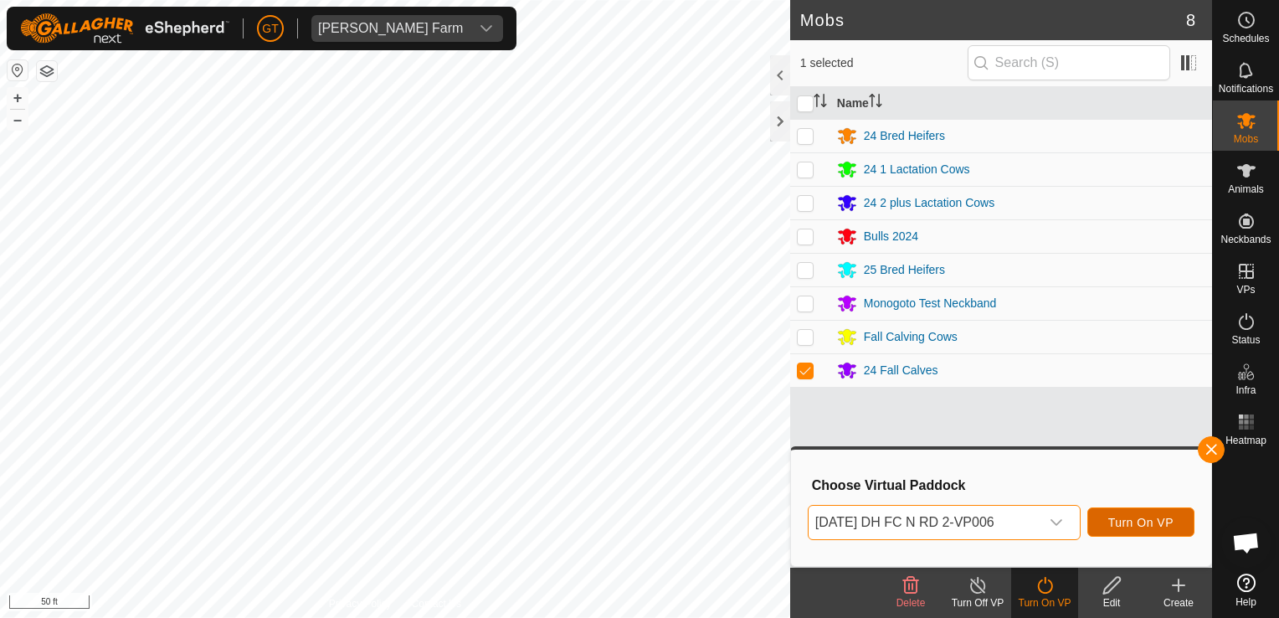
click at [1140, 528] on span "Turn On VP" at bounding box center [1141, 522] width 65 height 13
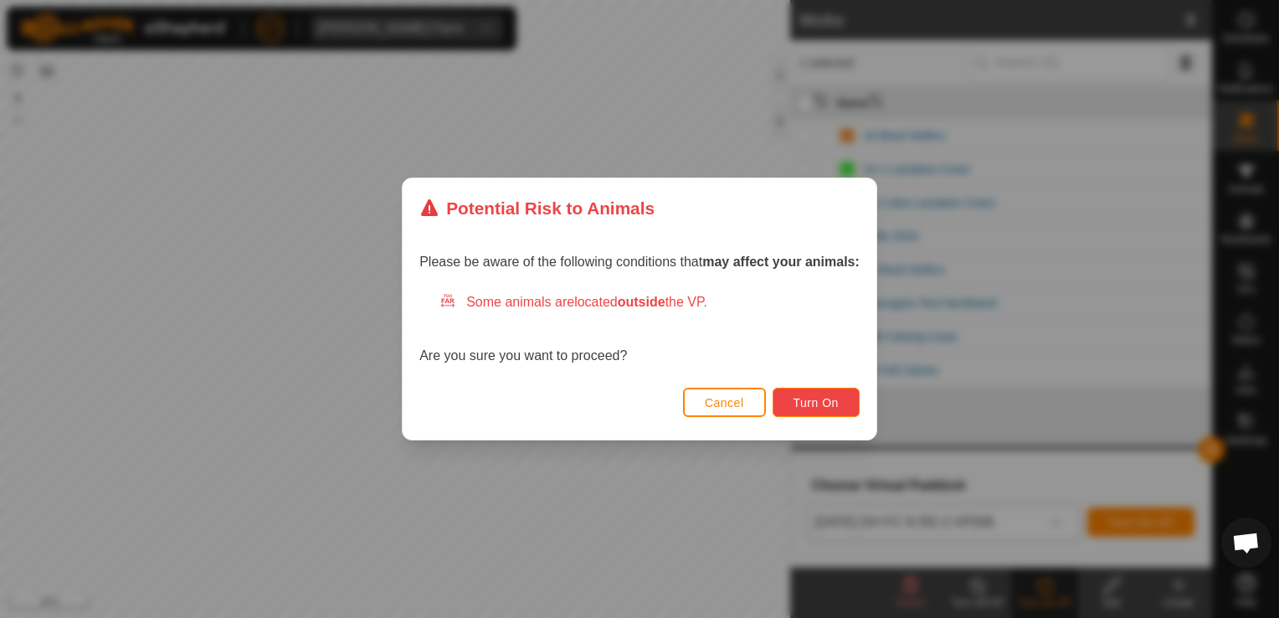
click at [823, 390] on button "Turn On" at bounding box center [816, 402] width 87 height 29
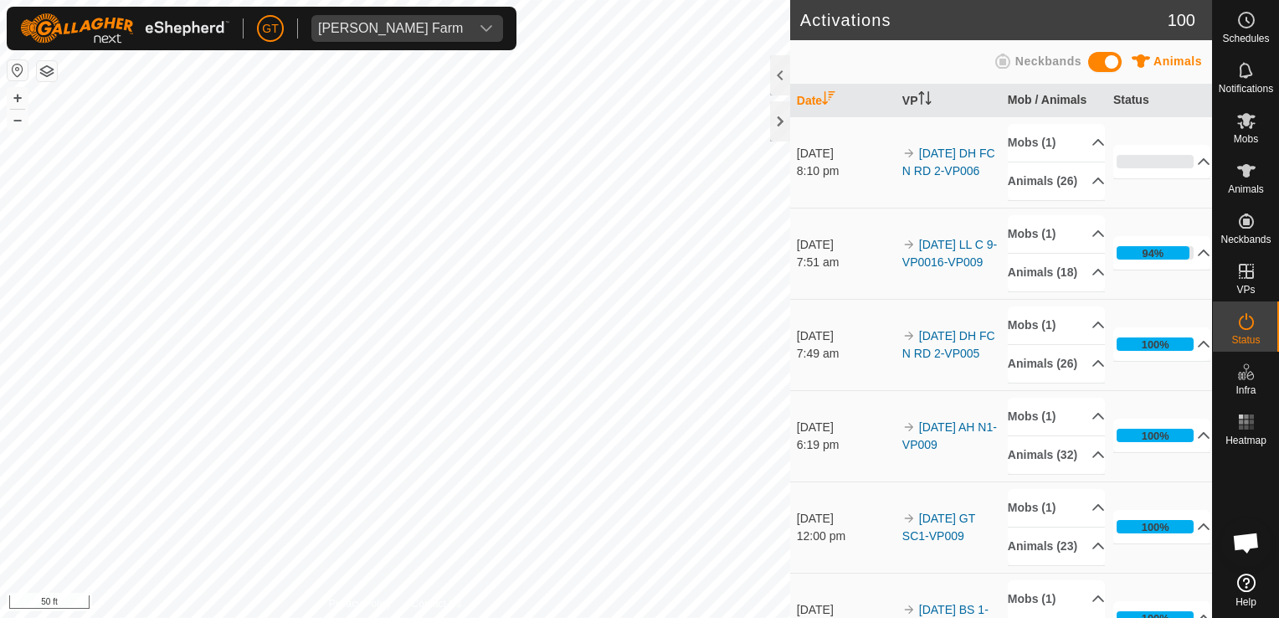
click at [861, 433] on div "Activations 100 Animals Neckbands Date VP Mob / Animals Status [DATE] 8:10 pm 2…" at bounding box center [606, 309] width 1212 height 618
click at [631, 617] on html "[PERSON_NAME] Farm Schedules Notifications Mobs Animals Neckbands VPs Status In…" at bounding box center [639, 309] width 1279 height 618
click at [318, 0] on html "[PERSON_NAME] Farm Schedules Notifications Mobs Animals Neckbands VPs Status In…" at bounding box center [639, 309] width 1279 height 618
click at [453, 617] on html "[PERSON_NAME] Farm Schedules Notifications Mobs Animals Neckbands VPs Status In…" at bounding box center [639, 309] width 1279 height 618
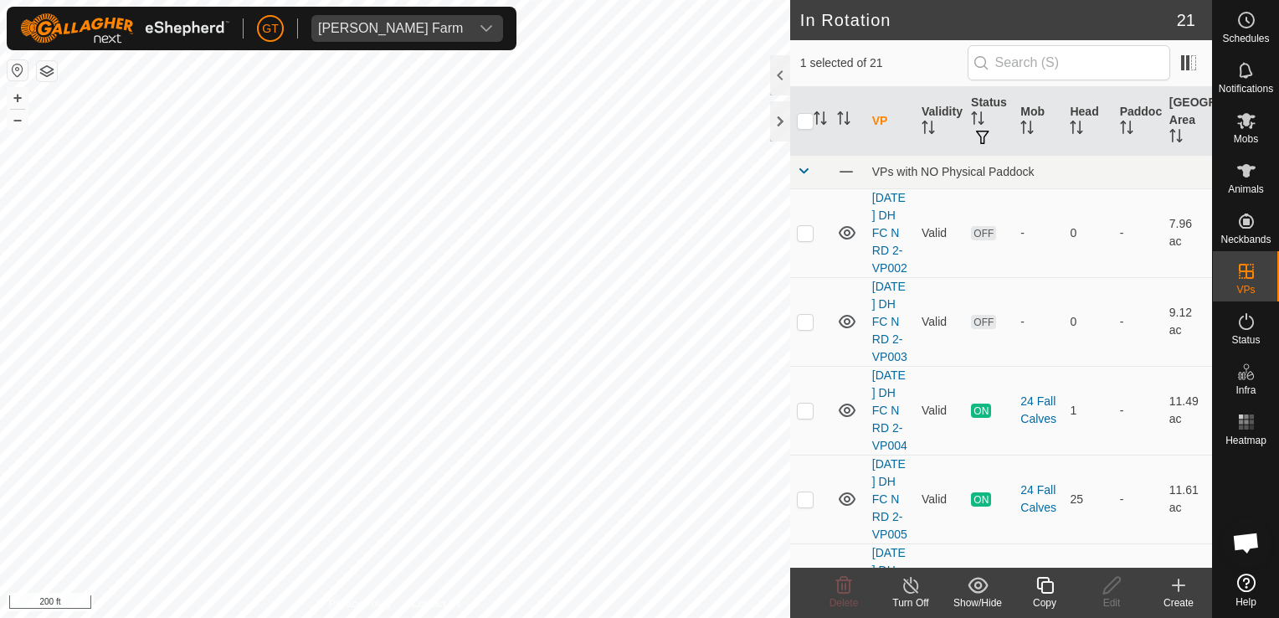
click at [1044, 591] on icon at bounding box center [1045, 585] width 21 height 20
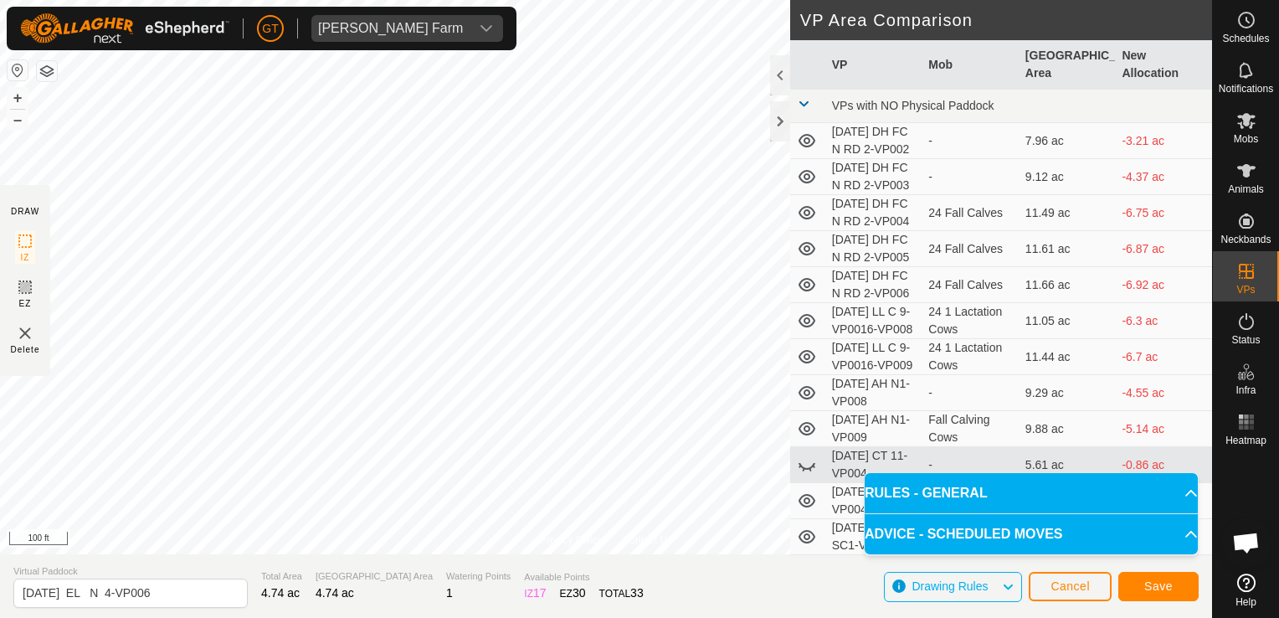
click at [296, 33] on div "[PERSON_NAME] Farm Schedules Notifications Mobs Animals Neckbands VPs Status In…" at bounding box center [639, 309] width 1279 height 618
click at [1167, 583] on span "Save" at bounding box center [1159, 585] width 28 height 13
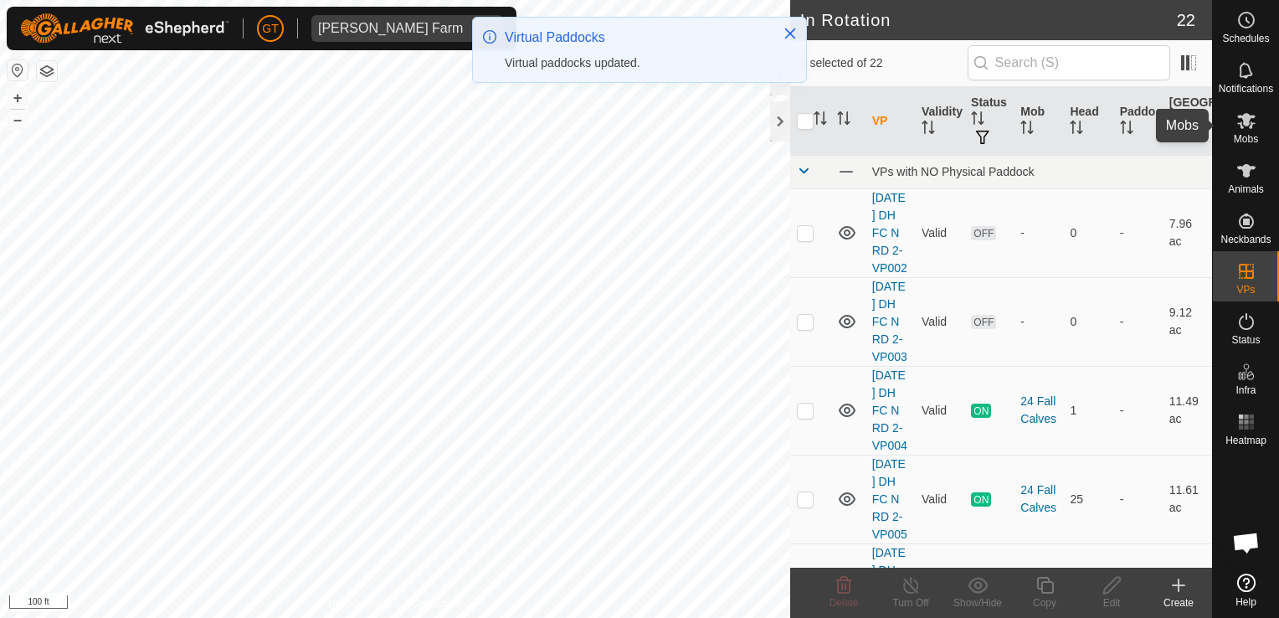
click at [1246, 120] on icon at bounding box center [1246, 121] width 18 height 16
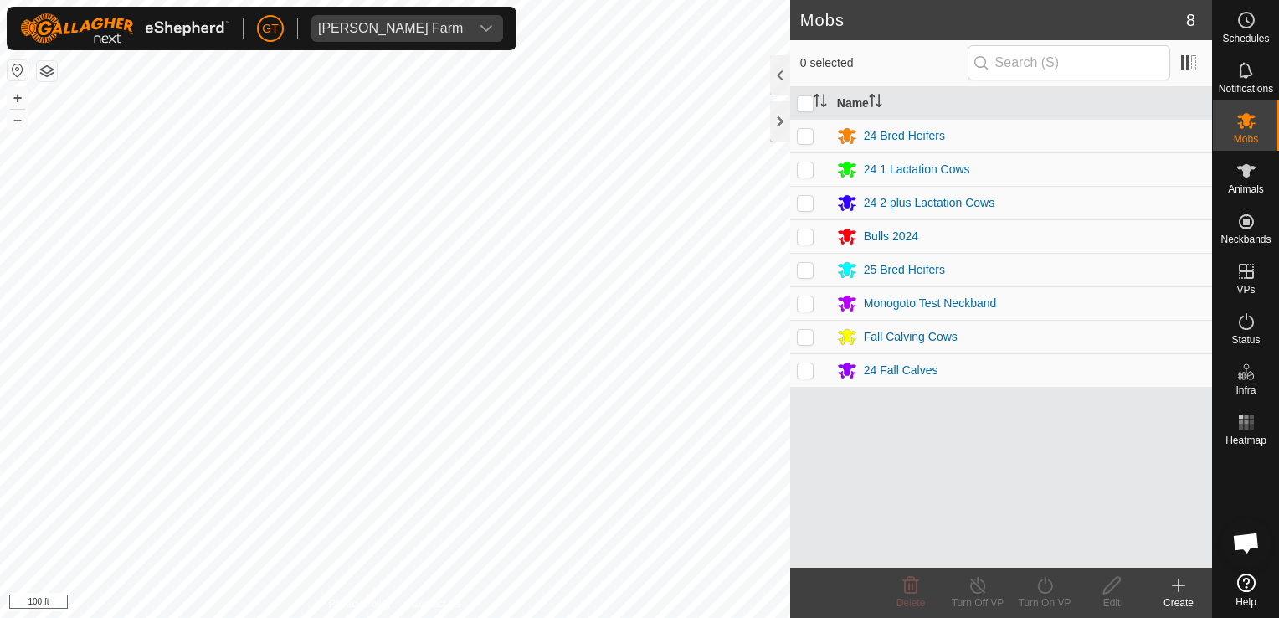
click at [805, 138] on p-checkbox at bounding box center [805, 135] width 17 height 13
checkbox input "true"
click at [1045, 589] on icon at bounding box center [1045, 585] width 21 height 20
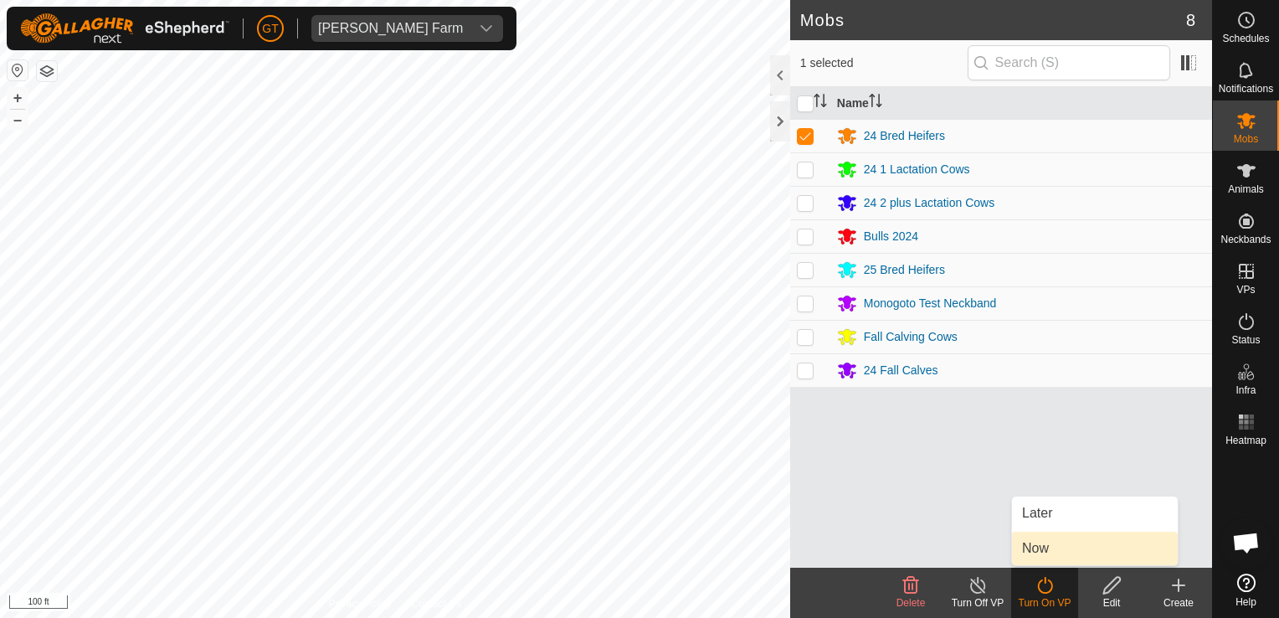
click at [1050, 548] on link "Now" at bounding box center [1095, 548] width 166 height 33
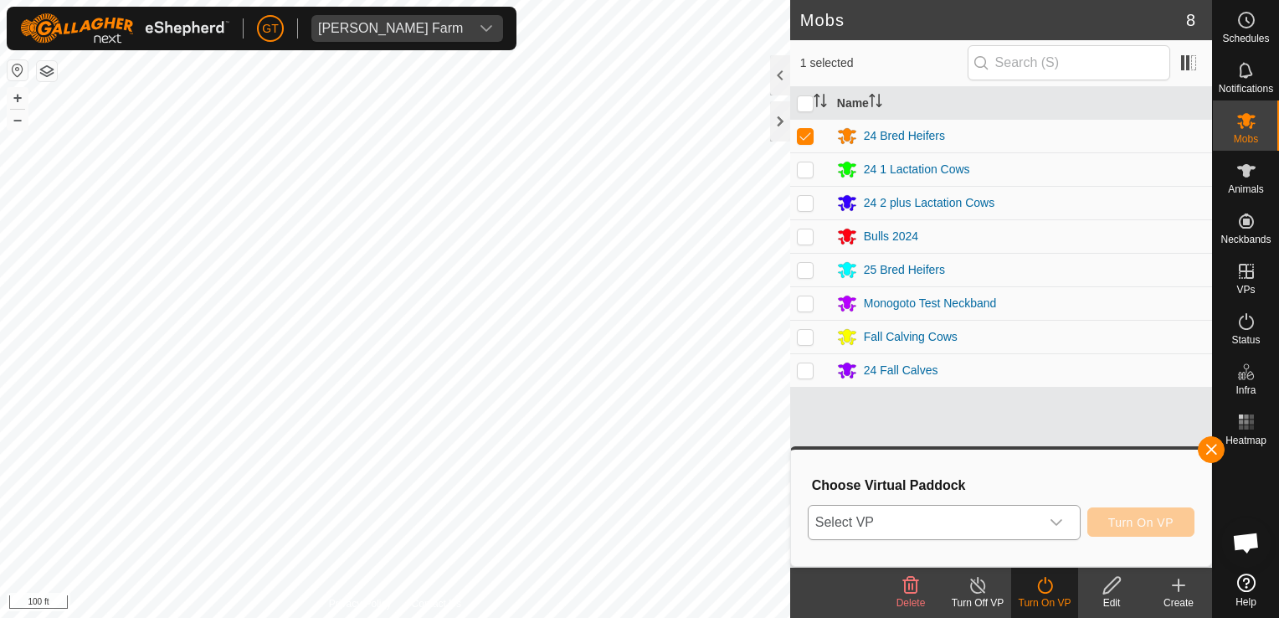
click at [1062, 521] on icon "dropdown trigger" at bounding box center [1056, 522] width 13 height 13
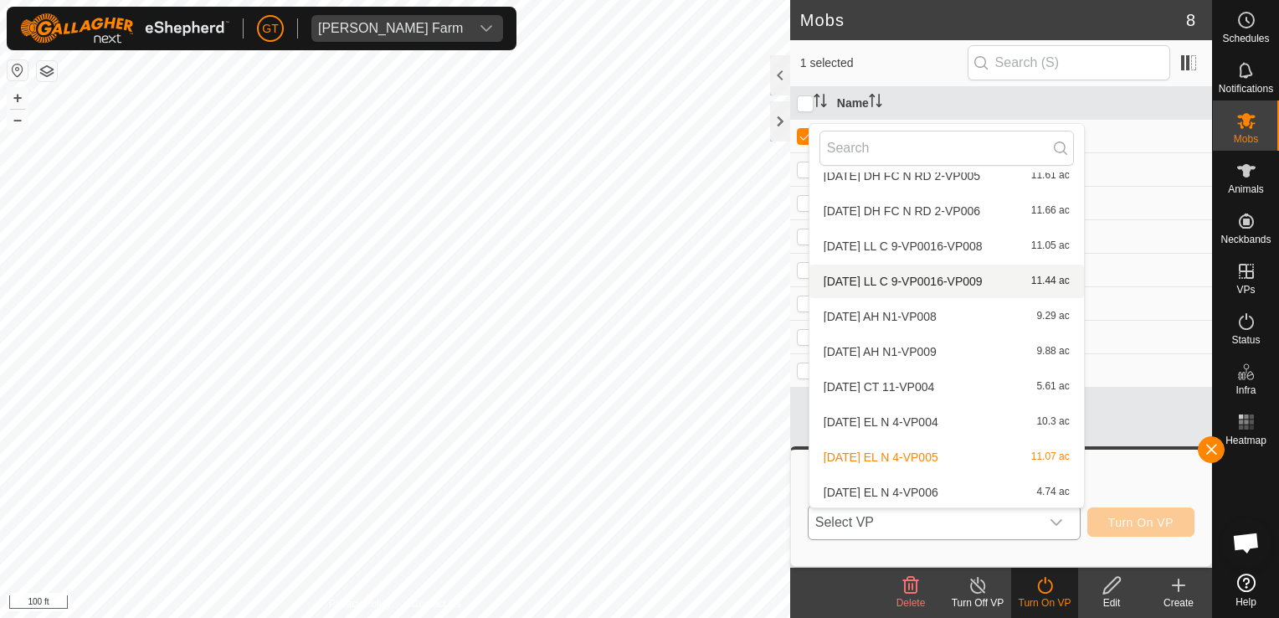
scroll to position [186, 0]
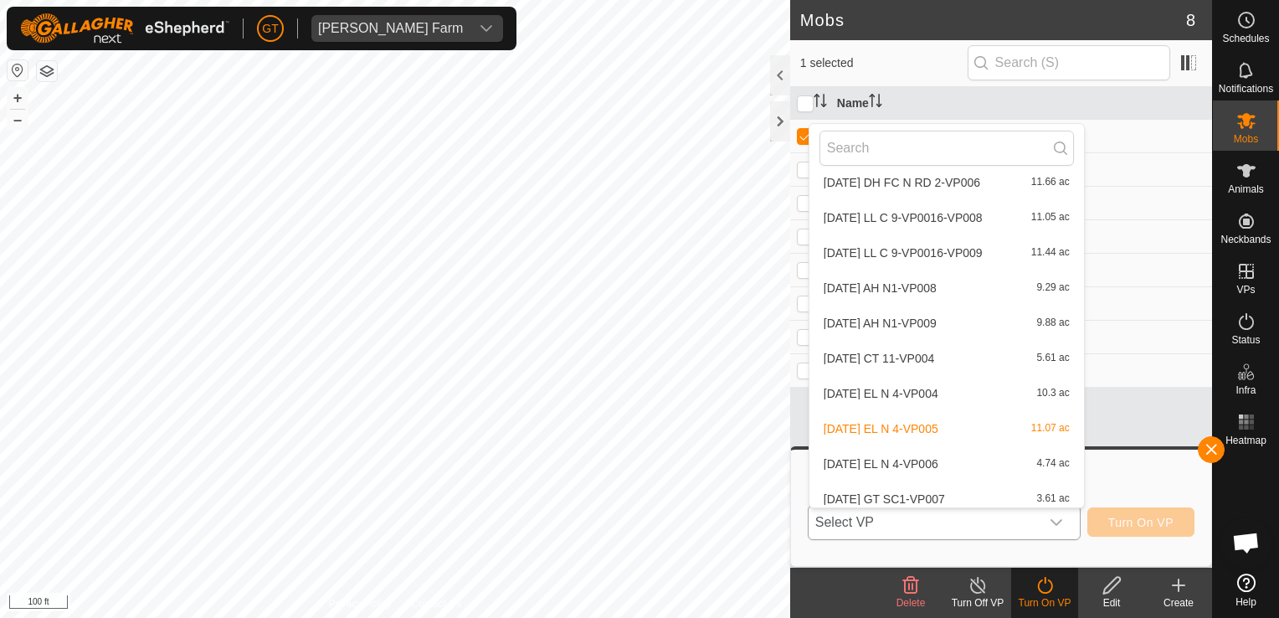
click at [922, 467] on li "[DATE] EL N 4-VP006 4.74 ac" at bounding box center [947, 463] width 275 height 33
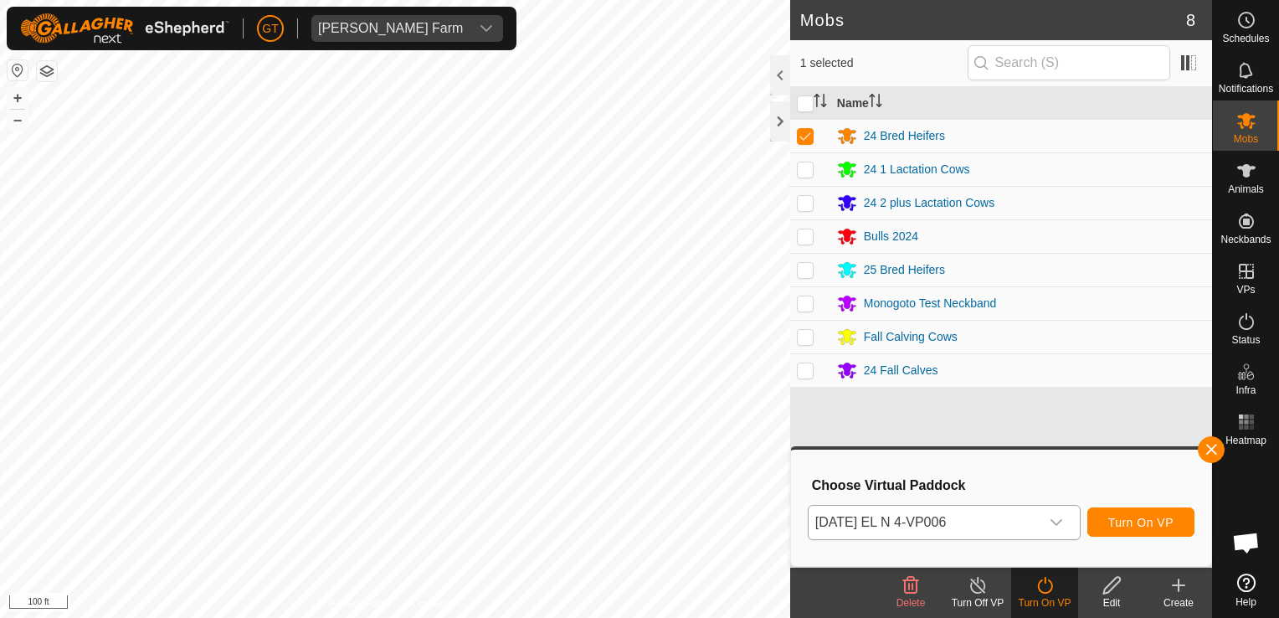
click at [1067, 516] on div "dropdown trigger" at bounding box center [1056, 522] width 33 height 33
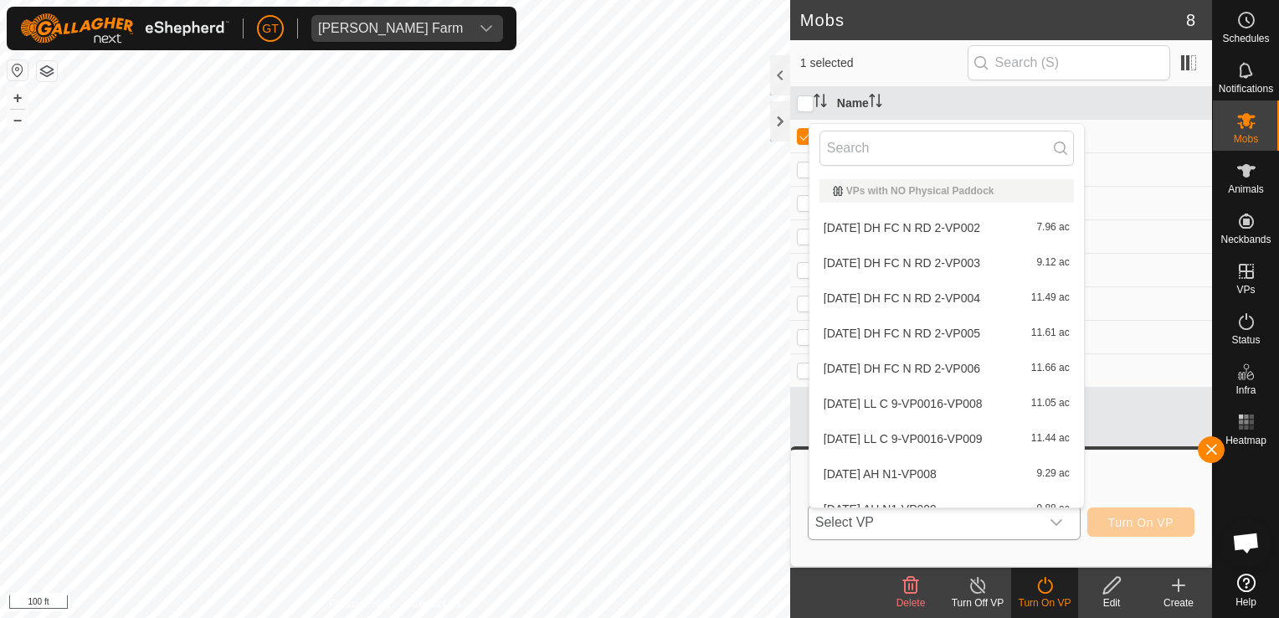
scroll to position [159, 0]
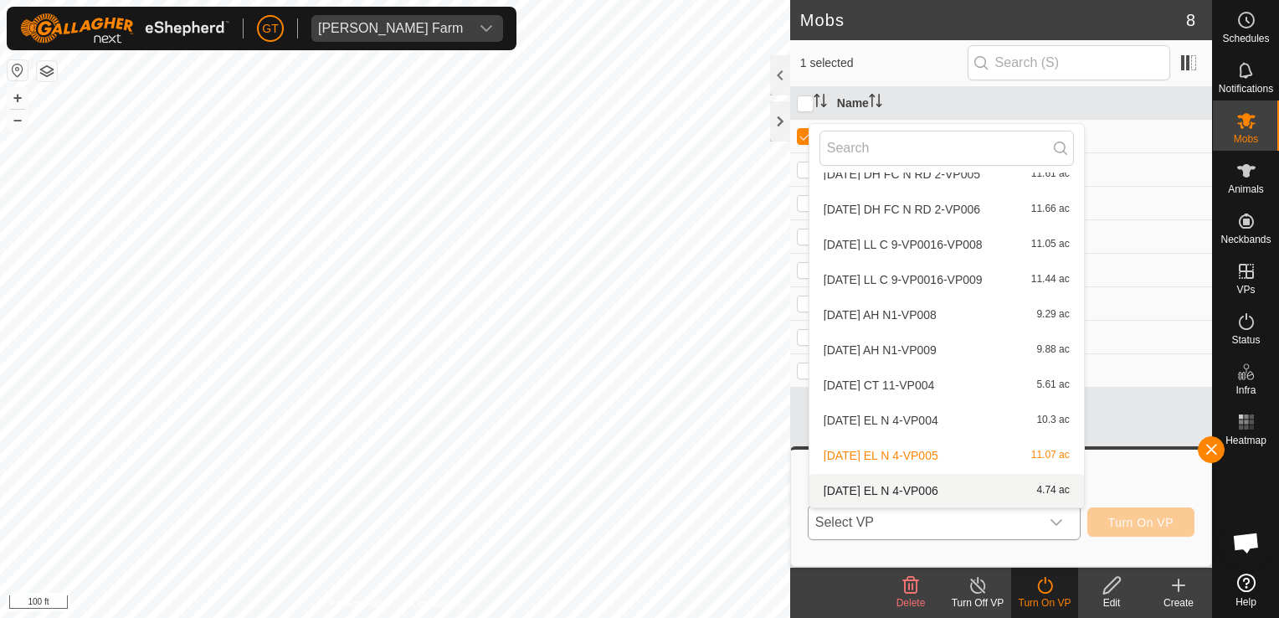
click at [1062, 520] on icon "dropdown trigger" at bounding box center [1057, 522] width 12 height 7
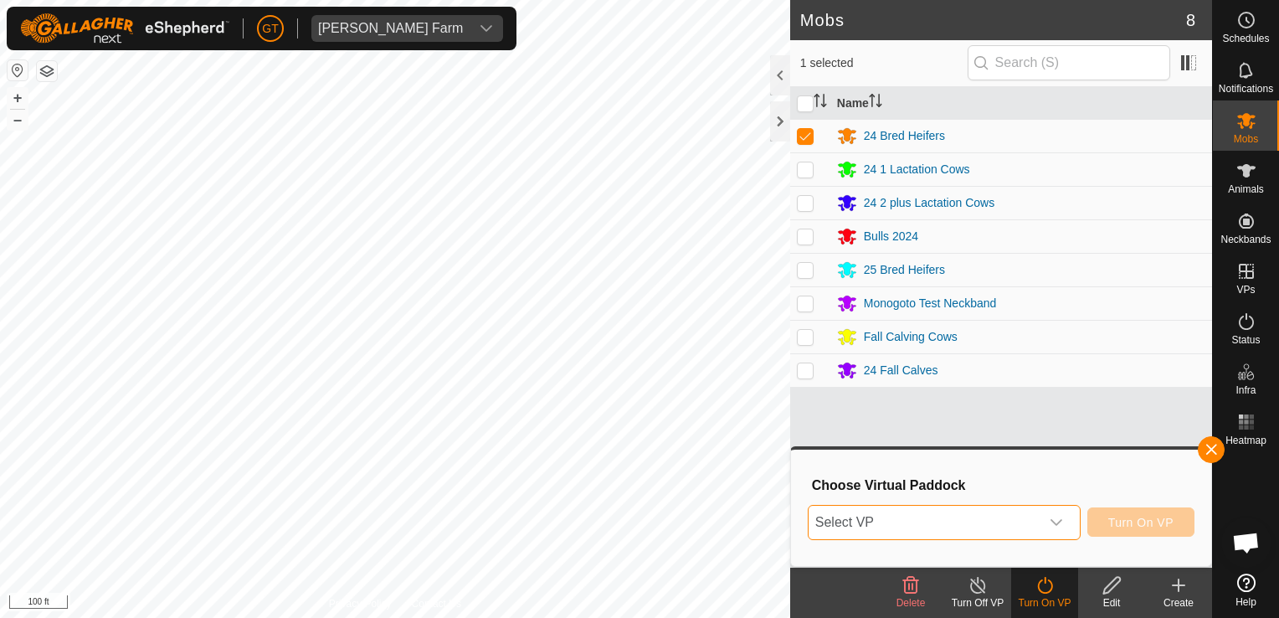
click at [1055, 521] on icon "dropdown trigger" at bounding box center [1057, 522] width 12 height 7
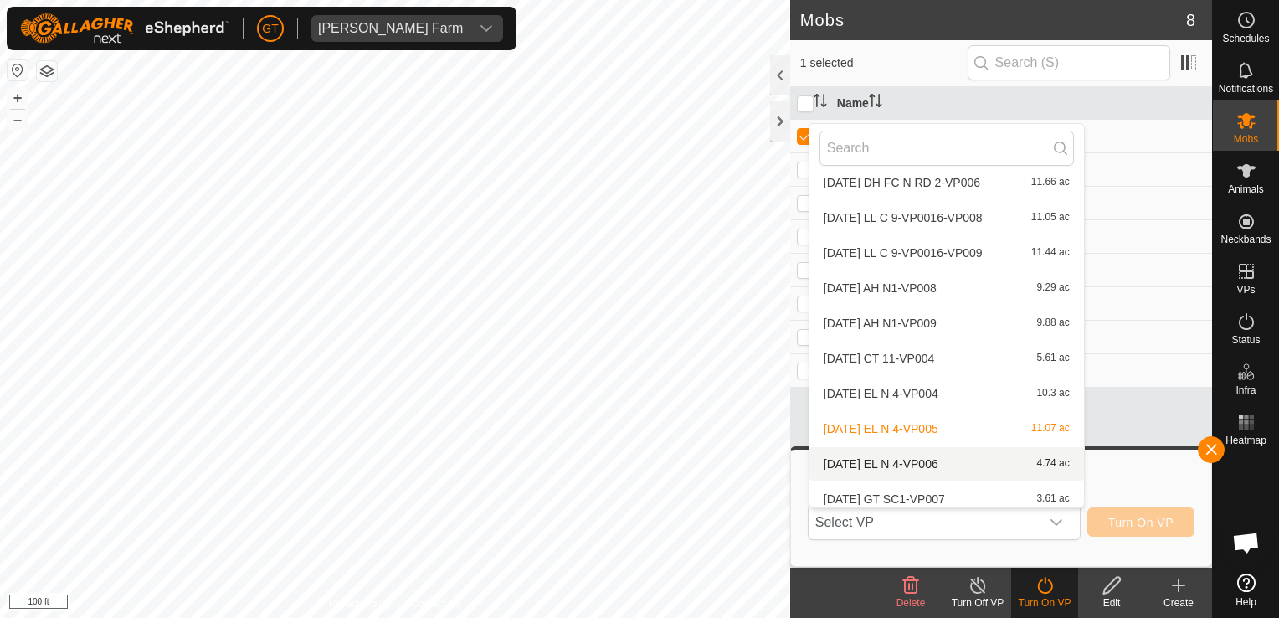
scroll to position [194, 0]
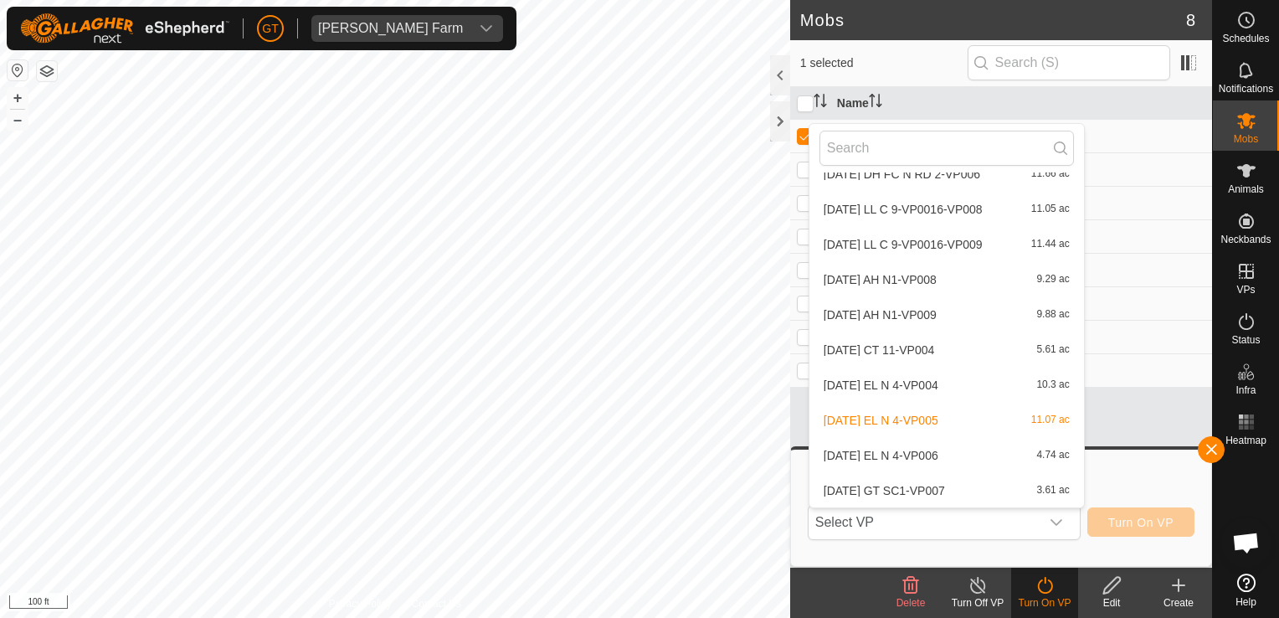
click at [931, 456] on li "[DATE] EL N 4-VP006 4.74 ac" at bounding box center [947, 455] width 275 height 33
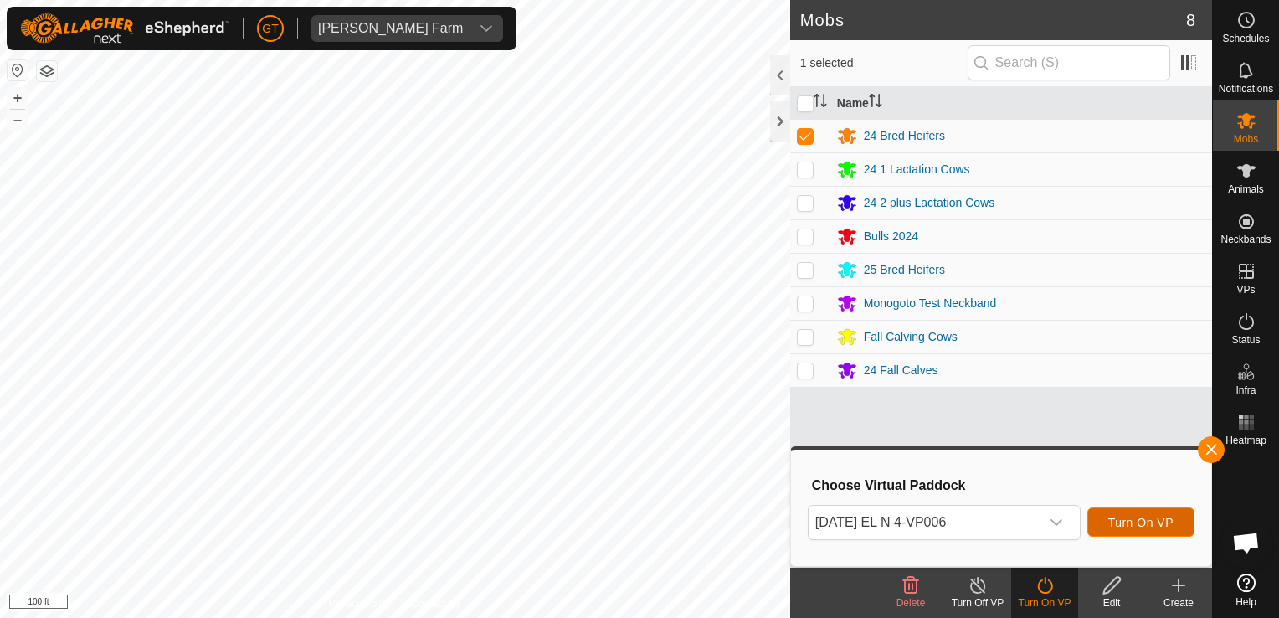
click at [1139, 527] on span "Turn On VP" at bounding box center [1141, 522] width 65 height 13
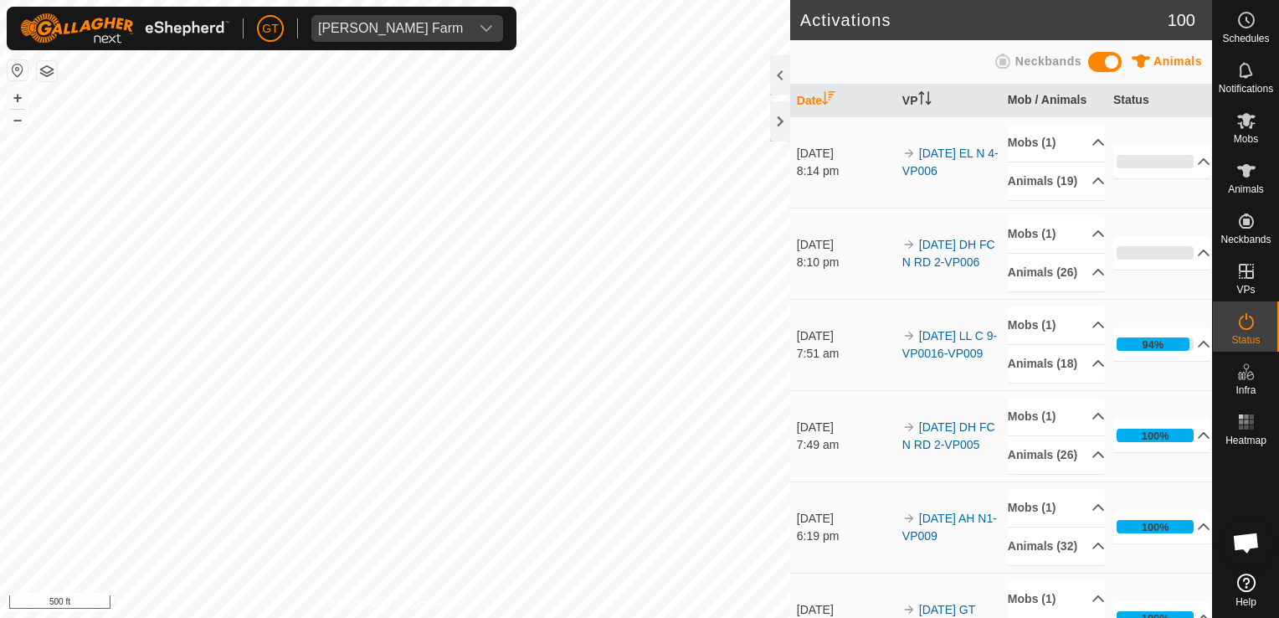
click at [741, 617] on html "[PERSON_NAME] Farm Schedules Notifications Mobs Animals Neckbands VPs Status In…" at bounding box center [639, 309] width 1279 height 618
